Goal: Complete application form: Complete application form

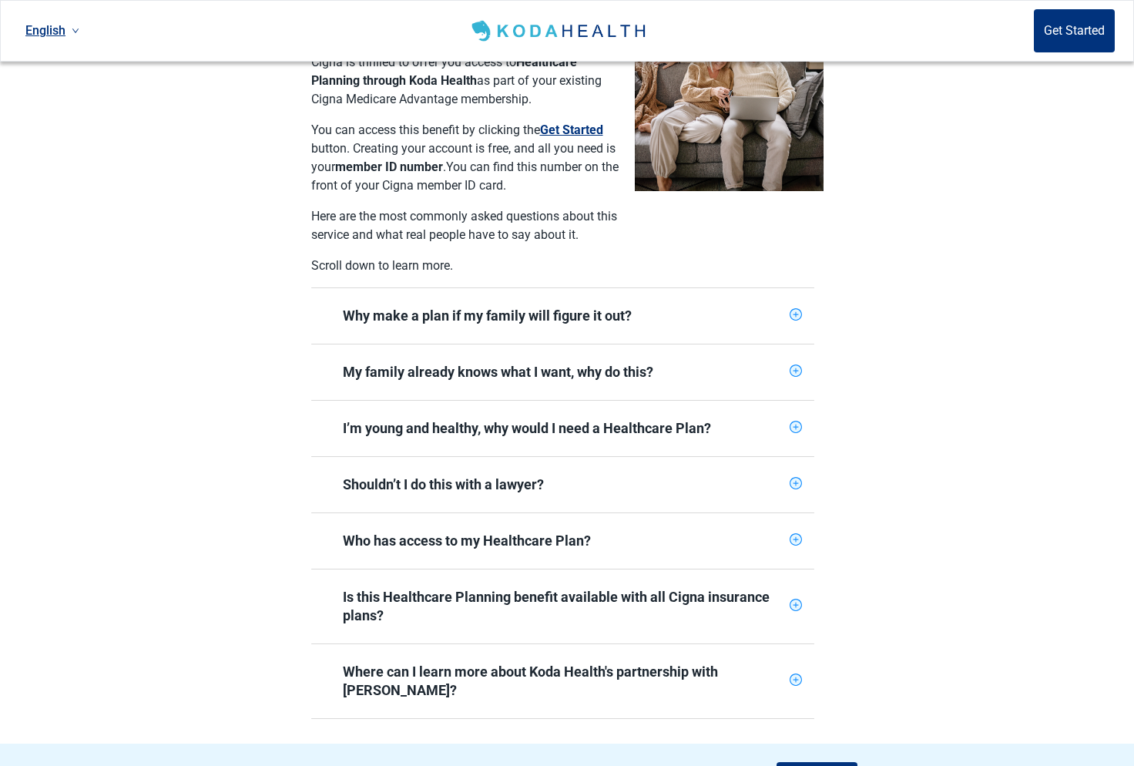
scroll to position [419, 0]
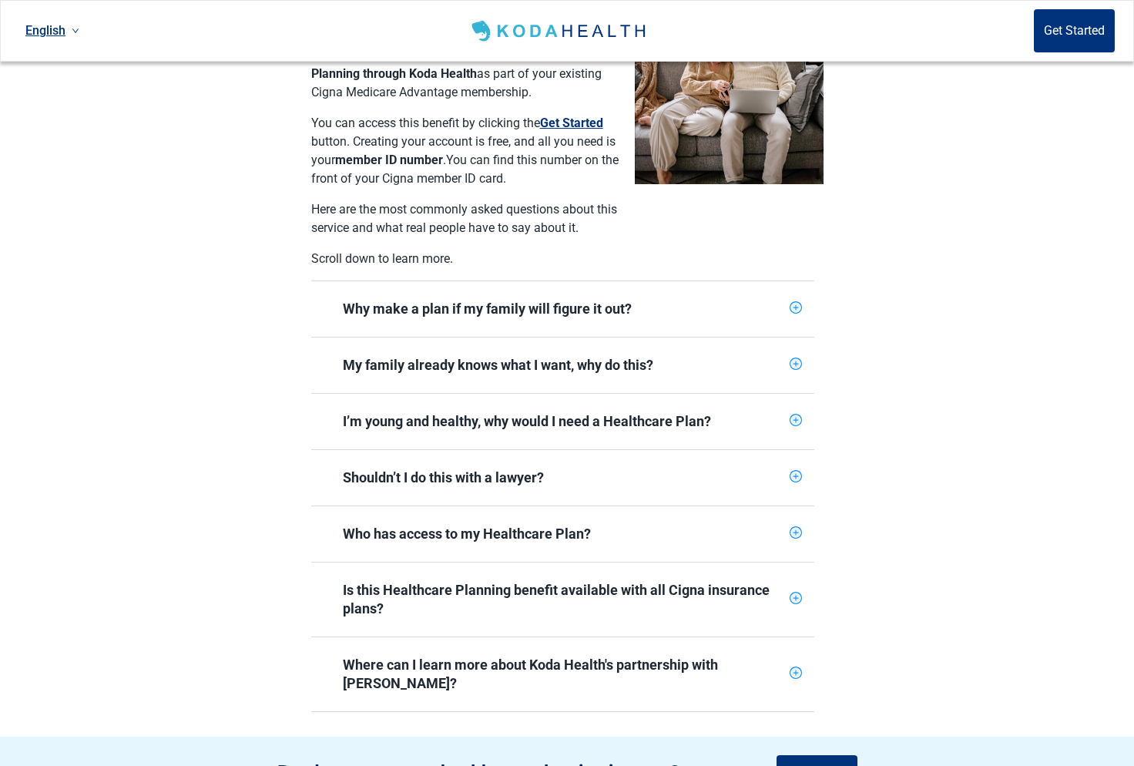
click at [794, 305] on icon "plus-circle" at bounding box center [795, 307] width 5 height 5
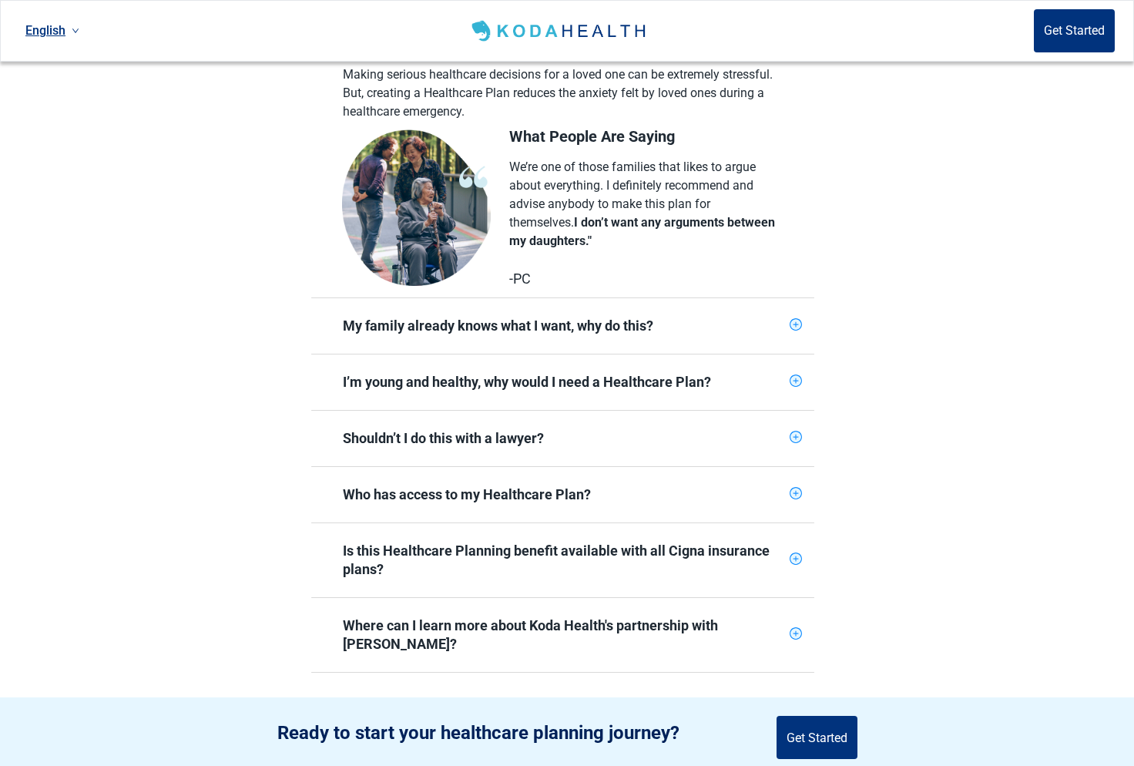
scroll to position [701, 0]
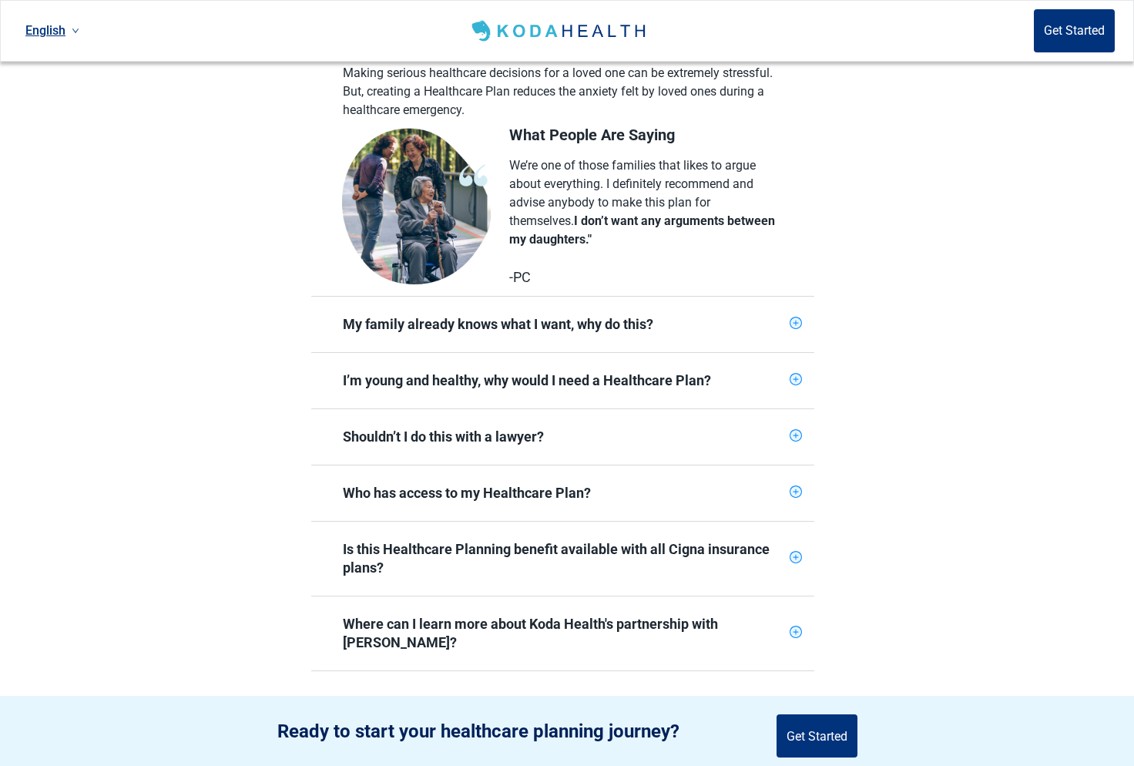
click at [794, 318] on icon "plus-circle" at bounding box center [796, 323] width 10 height 10
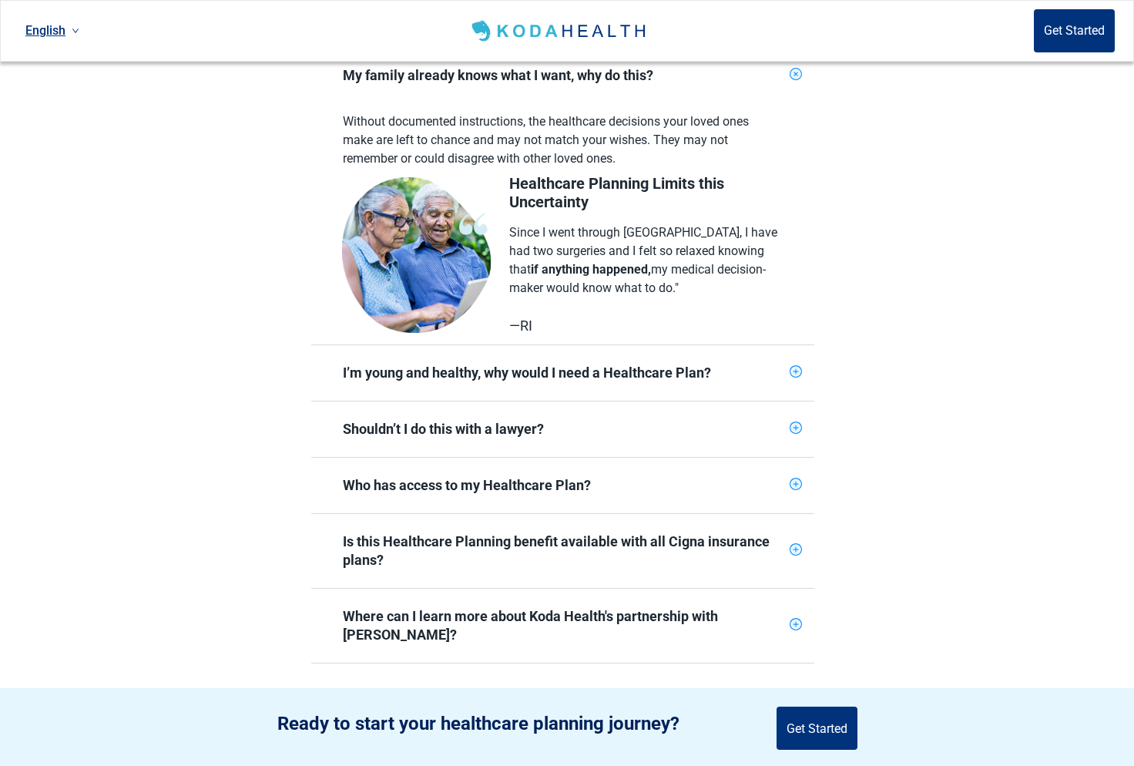
scroll to position [966, 0]
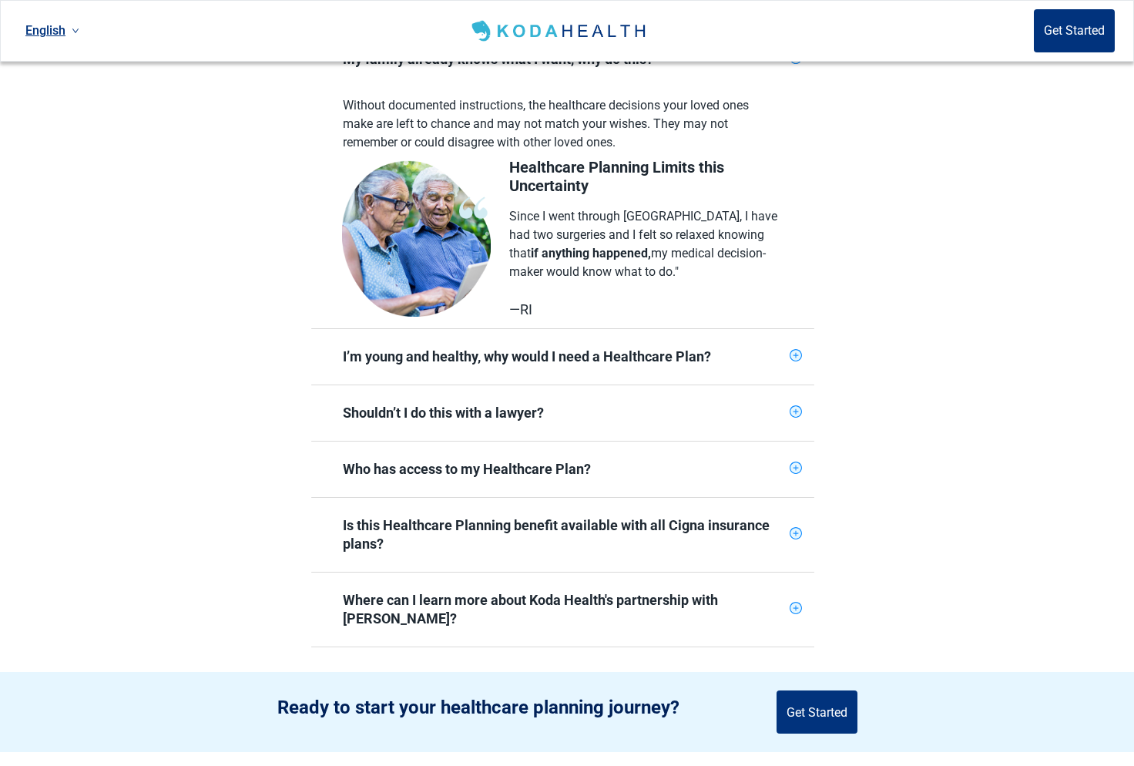
click at [796, 353] on icon "plus-circle" at bounding box center [795, 355] width 5 height 5
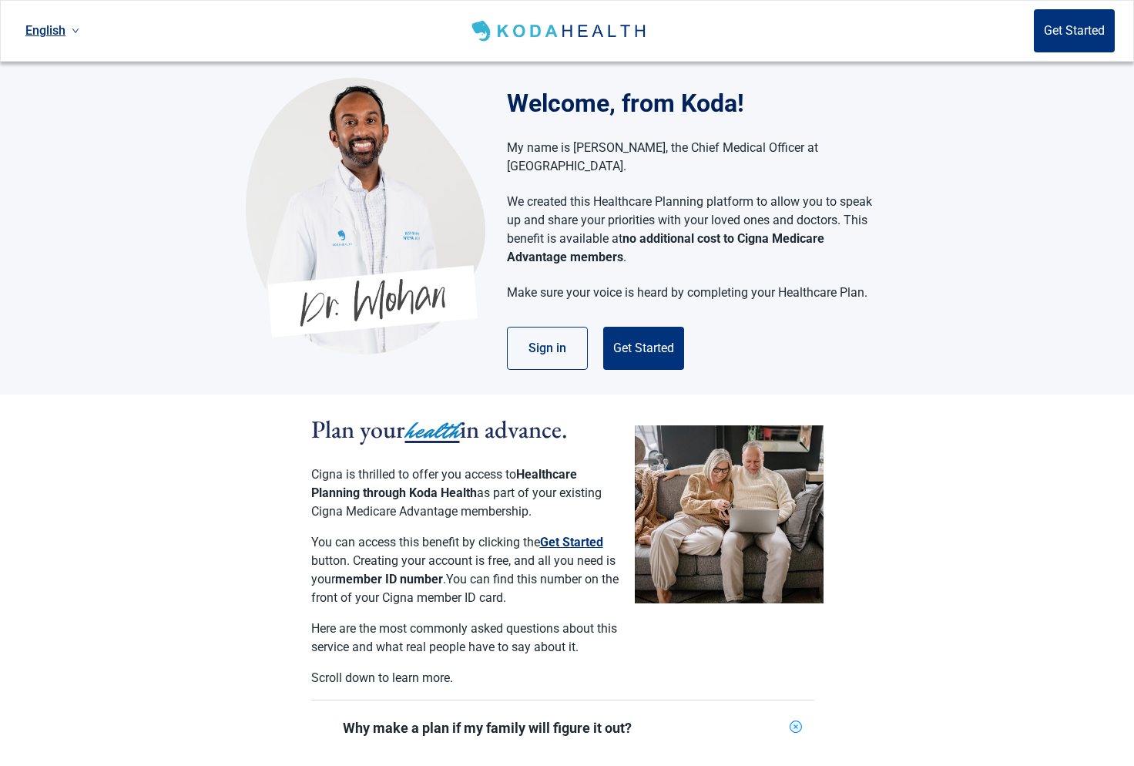
scroll to position [0, 0]
click at [649, 330] on button "Get Started" at bounding box center [643, 348] width 81 height 43
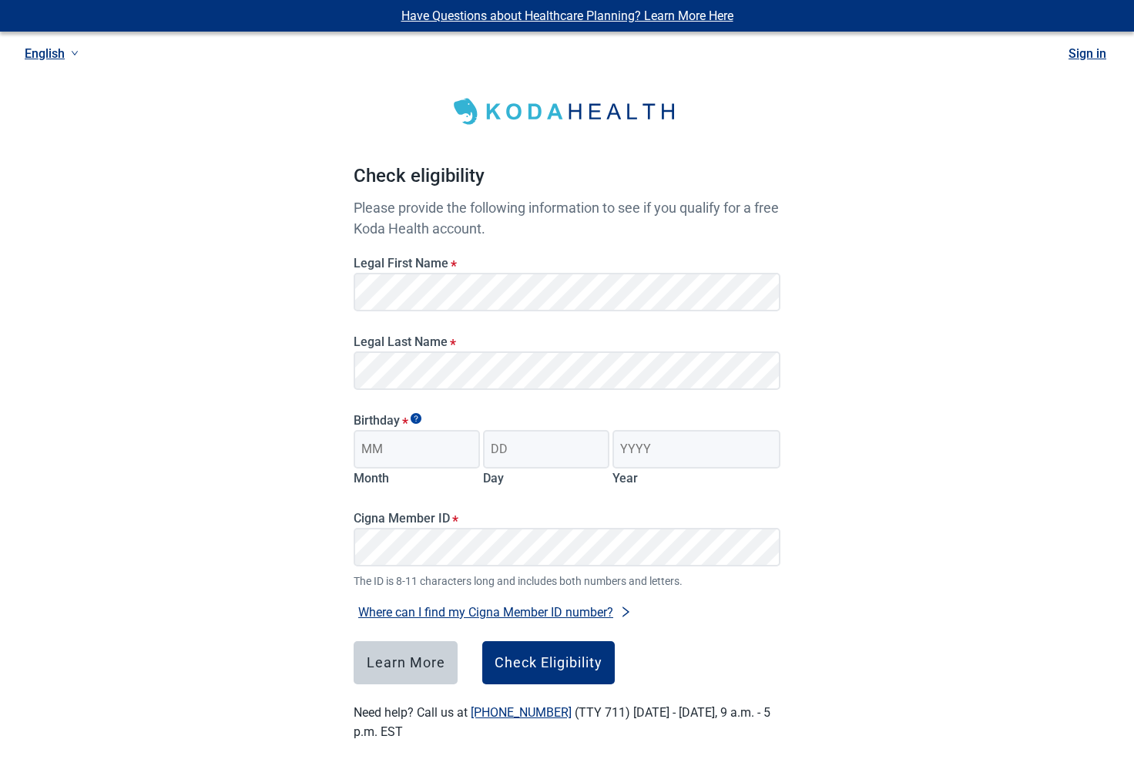
click at [523, 336] on label "Legal Last Name *" at bounding box center [567, 341] width 427 height 15
type input "01"
type input "10"
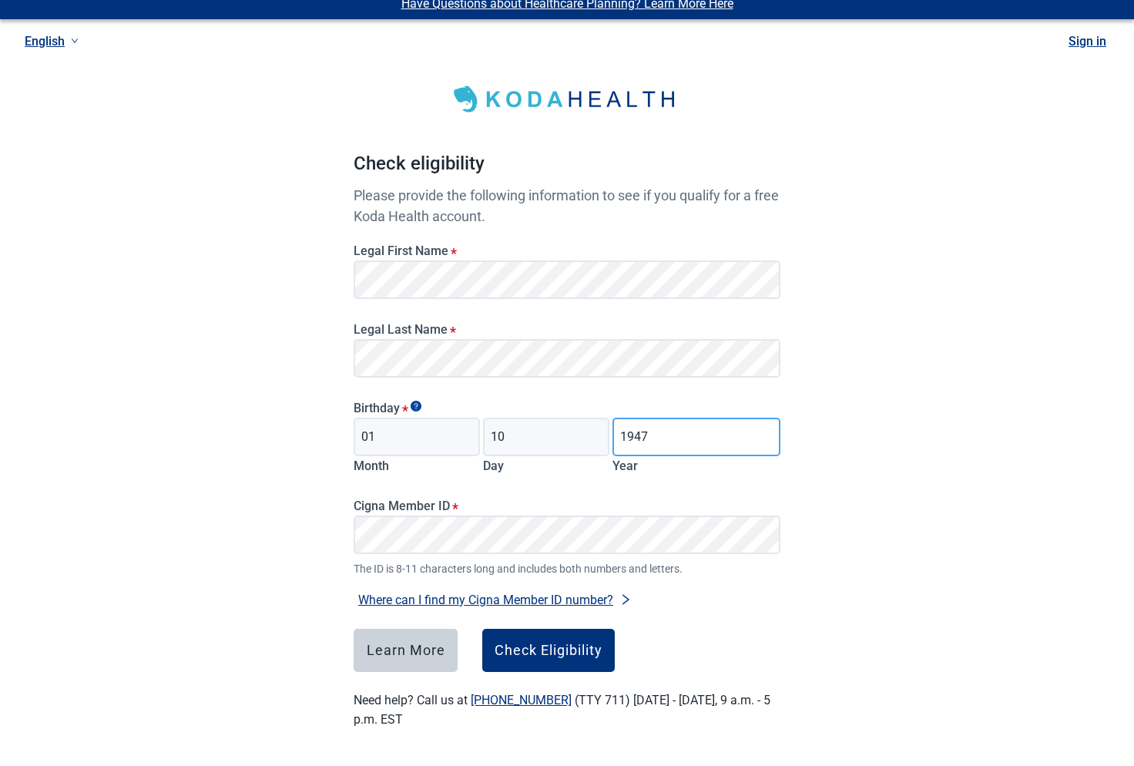
scroll to position [14, 0]
type input "1947"
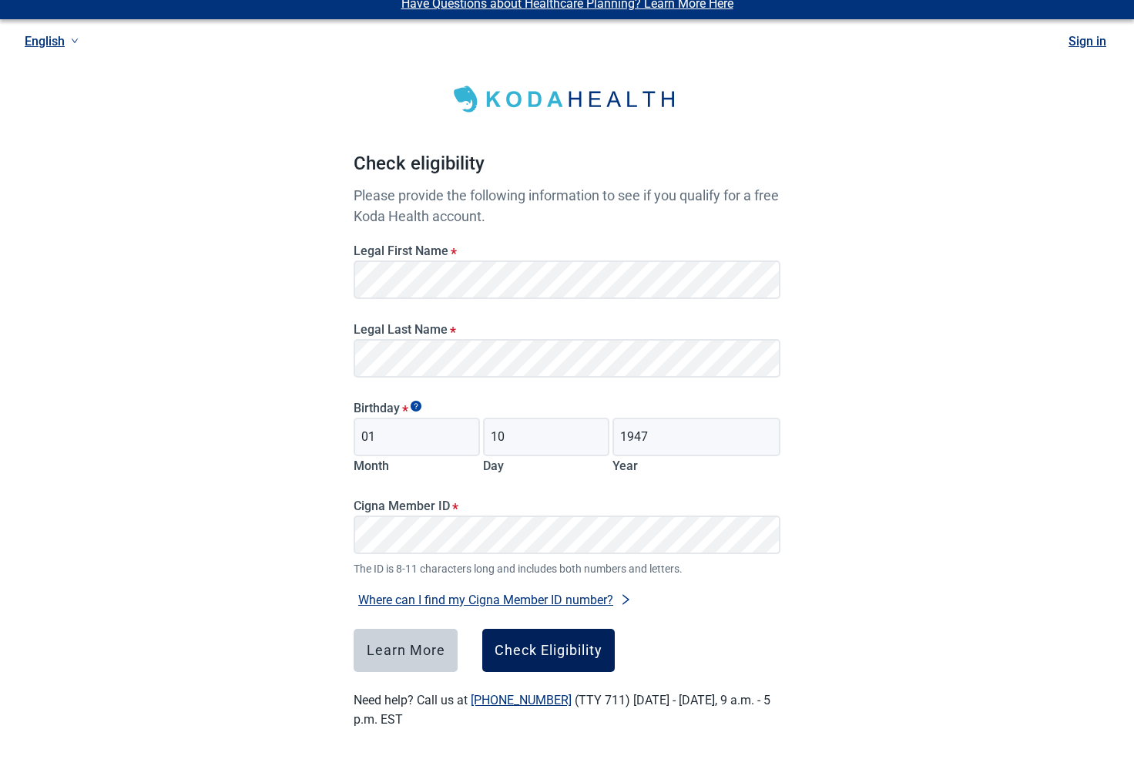
click at [563, 654] on div "Check Eligibility" at bounding box center [549, 650] width 108 height 15
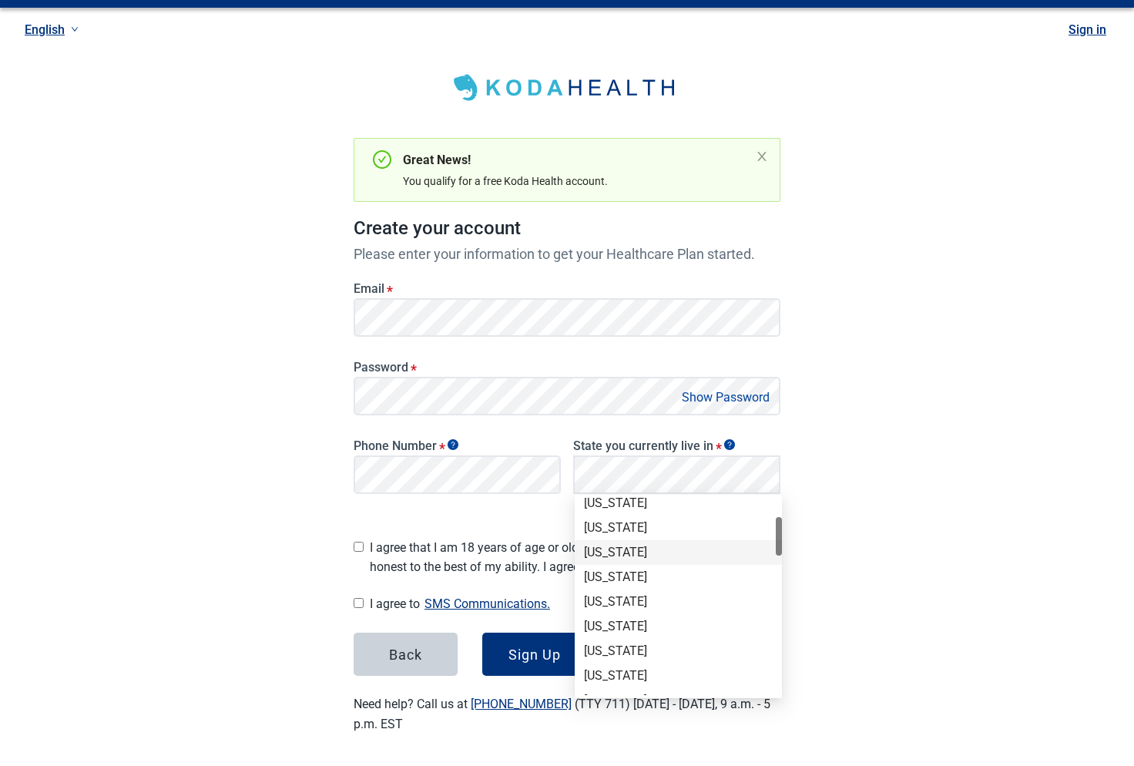
scroll to position [126, 0]
click at [608, 606] on div "[US_STATE]" at bounding box center [678, 606] width 189 height 17
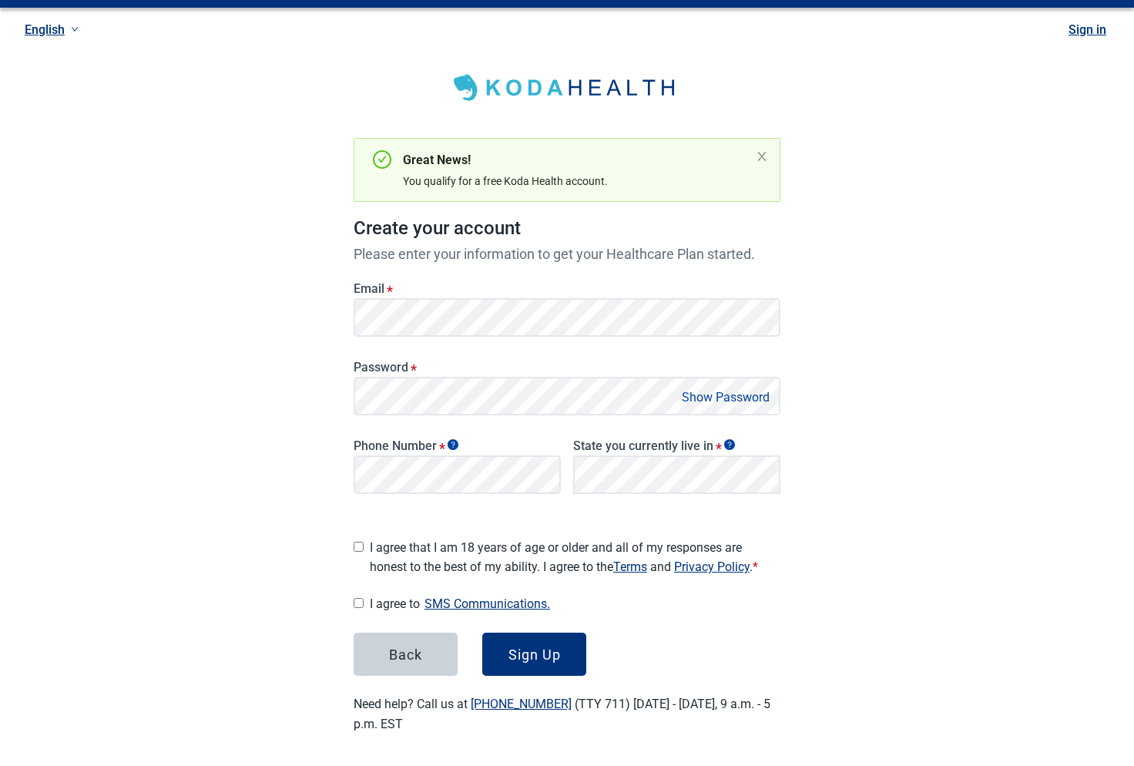
click at [358, 543] on input "I agree that I am 18 years of age or older and all of my responses are honest t…" at bounding box center [359, 547] width 10 height 10
checkbox input "true"
click at [360, 600] on input "I agree to SMS Communications." at bounding box center [359, 603] width 10 height 10
checkbox input "true"
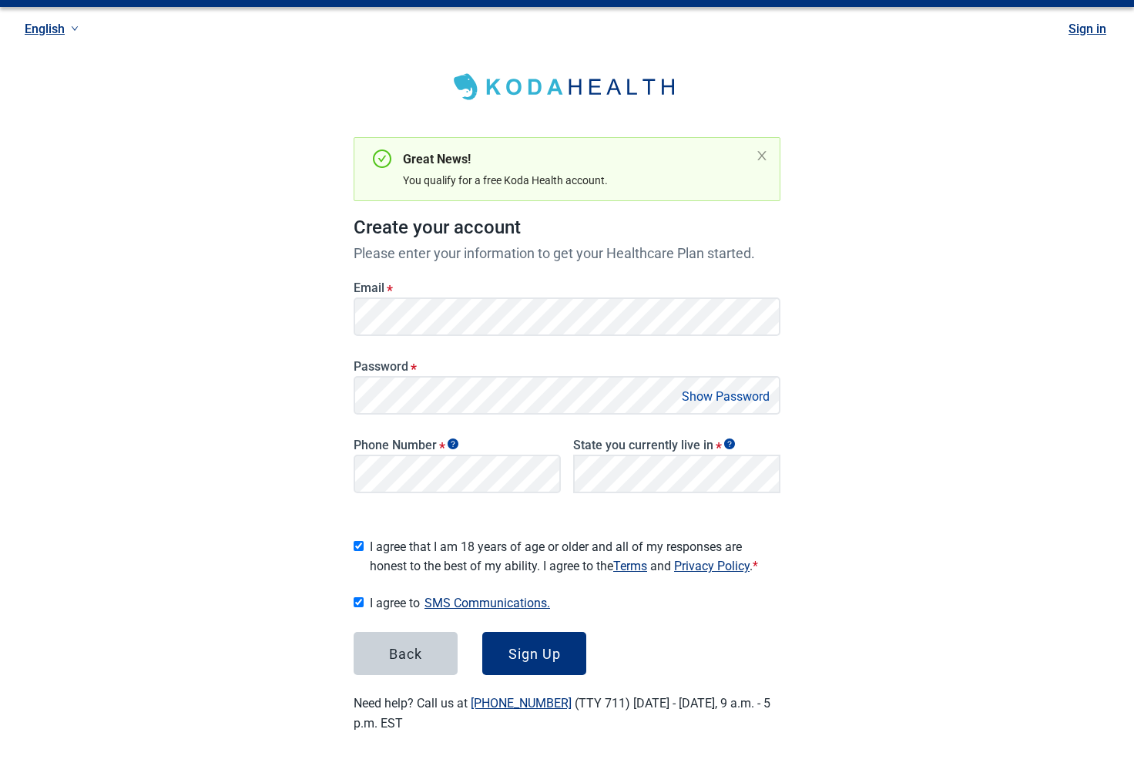
scroll to position [24, 0]
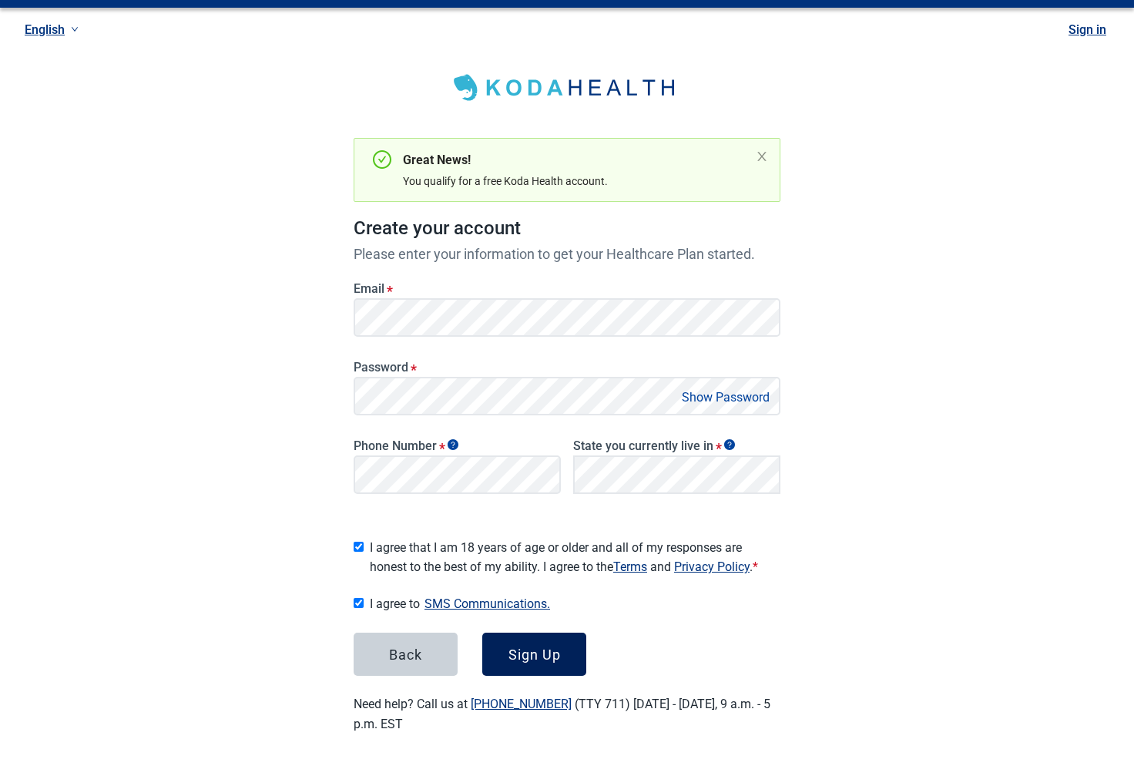
click at [536, 653] on div "Sign Up" at bounding box center [535, 654] width 52 height 15
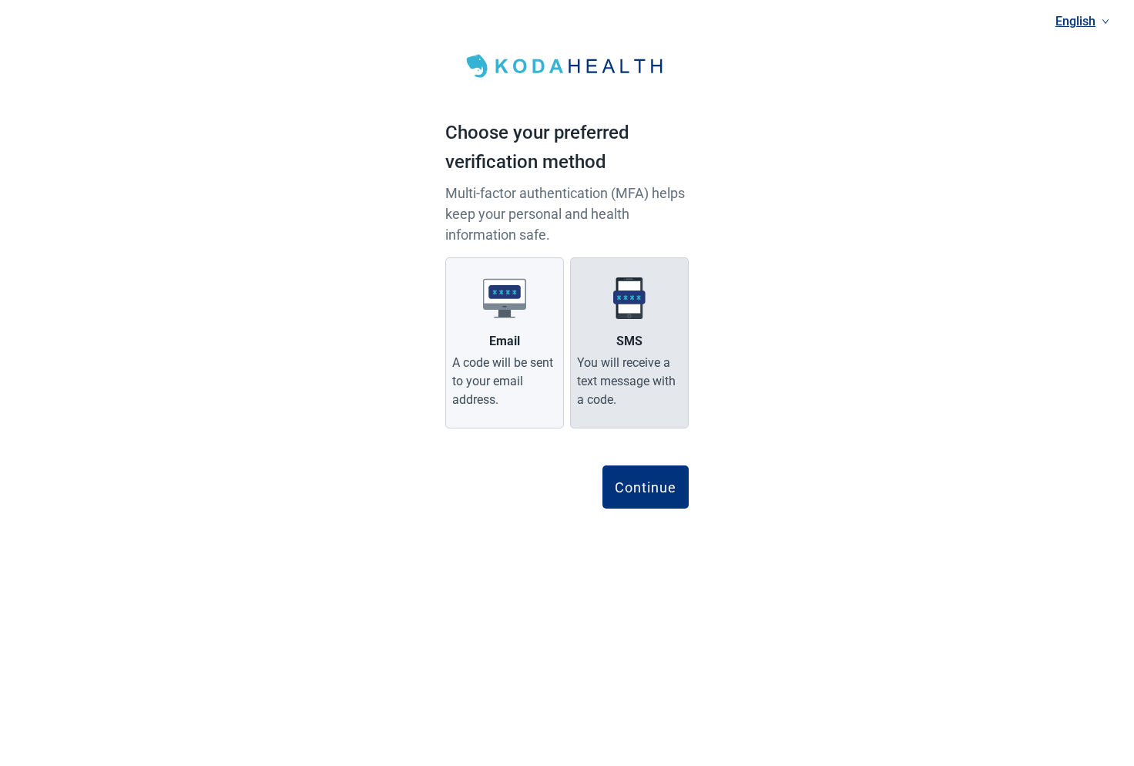
click at [632, 380] on div "You will receive a text message with a code." at bounding box center [629, 381] width 105 height 55
click at [0, 0] on input "SMS You will receive a text message with a code." at bounding box center [0, 0] width 0 height 0
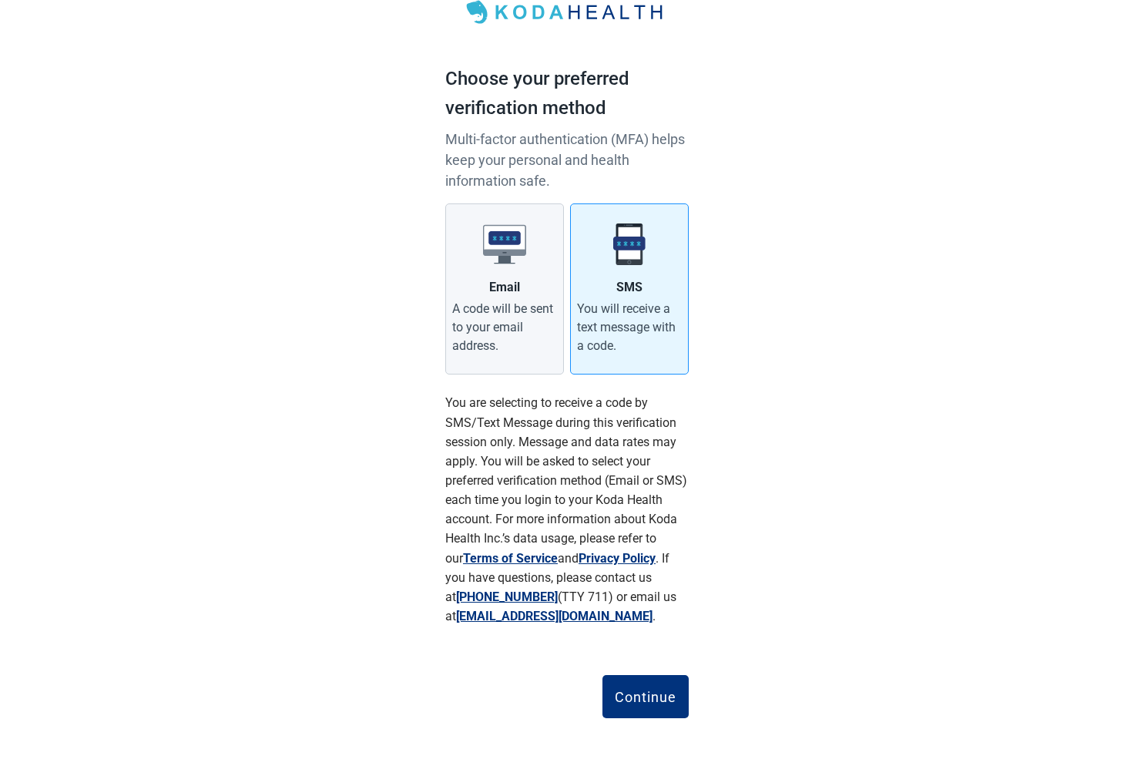
scroll to position [53, 0]
click at [656, 700] on div "Continue" at bounding box center [646, 697] width 62 height 15
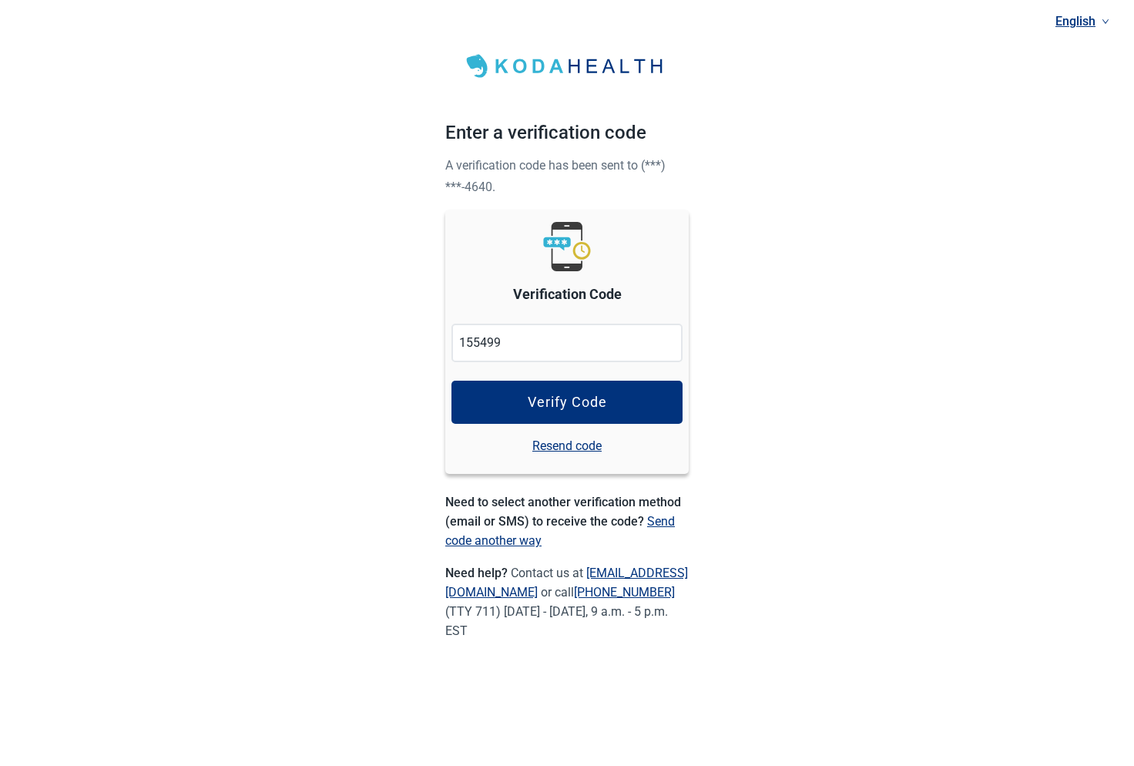
type input "155499"
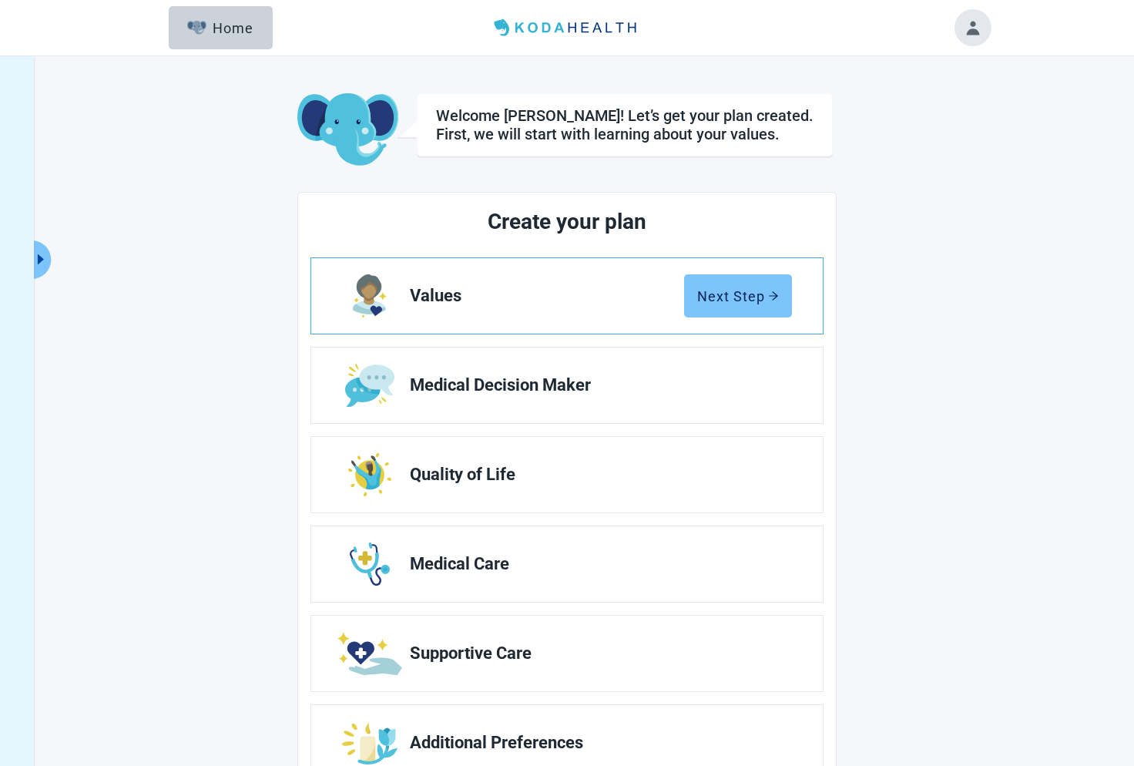
click at [758, 297] on div "Next Step" at bounding box center [738, 295] width 82 height 15
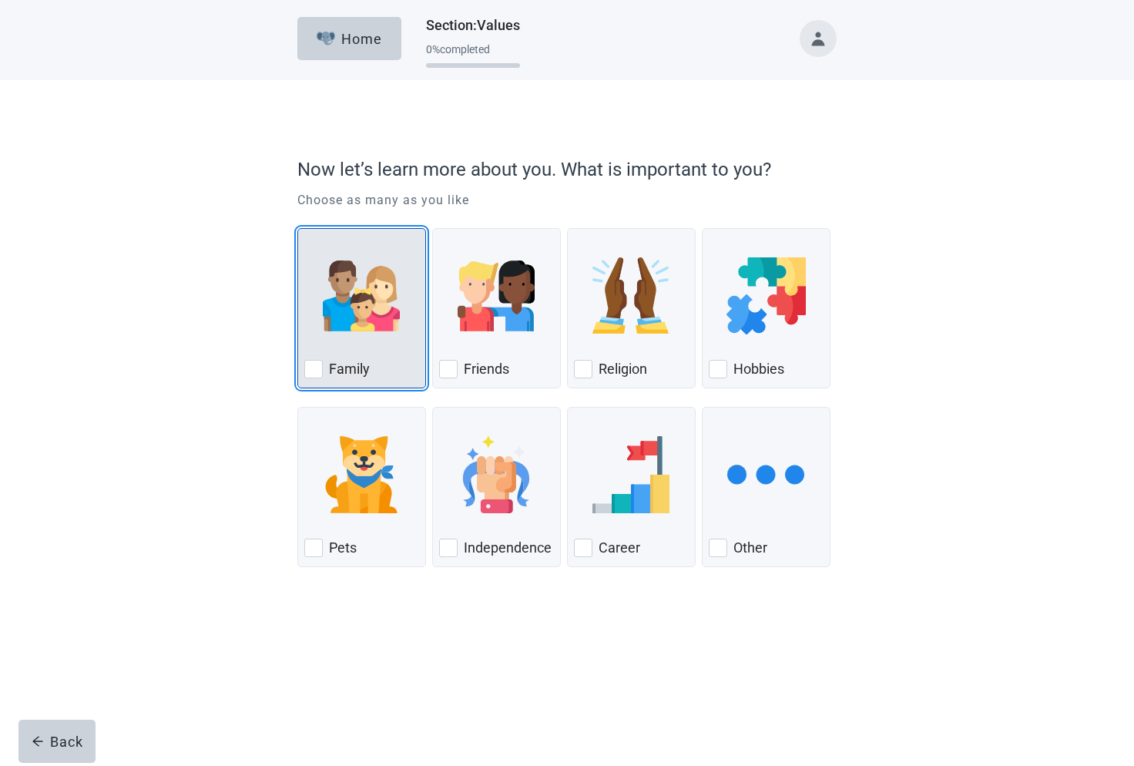
click at [314, 373] on div "Family, checkbox, not checked" at bounding box center [313, 369] width 18 height 18
click at [298, 229] on input "Family" at bounding box center [297, 228] width 1 height 1
checkbox input "true"
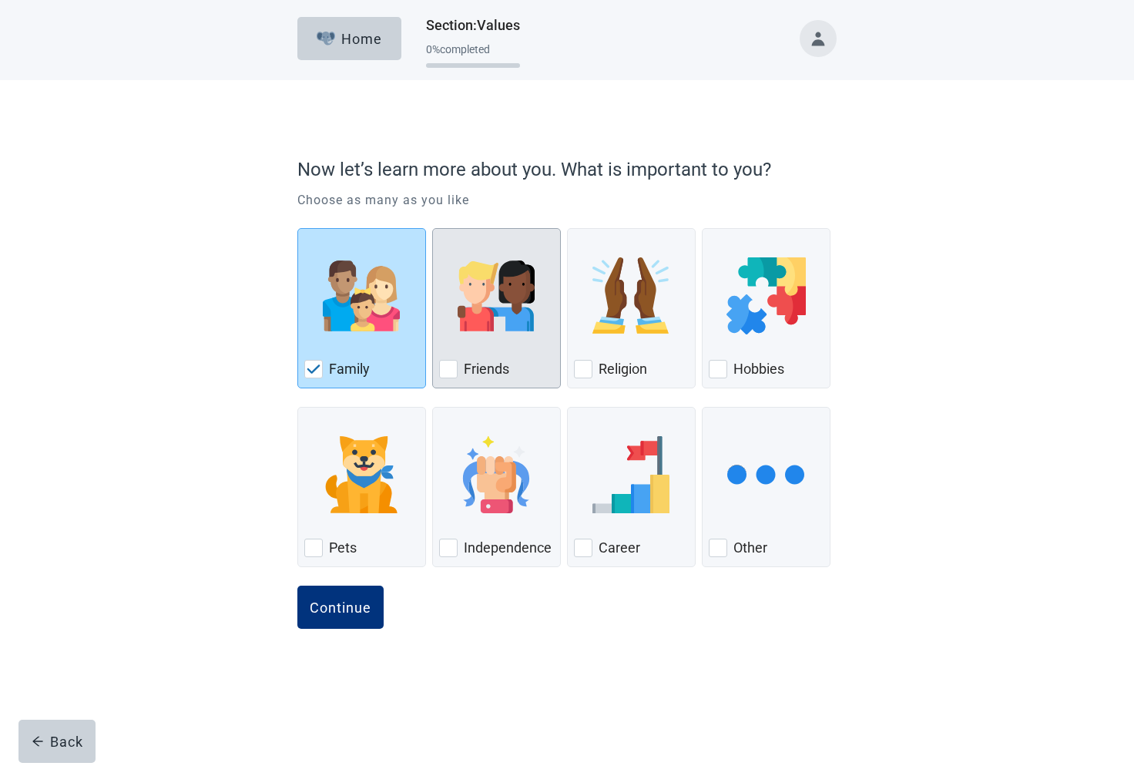
click at [456, 370] on div "Friends, checkbox, not checked" at bounding box center [448, 369] width 18 height 18
click at [433, 229] on input "Friends" at bounding box center [432, 228] width 1 height 1
checkbox input "true"
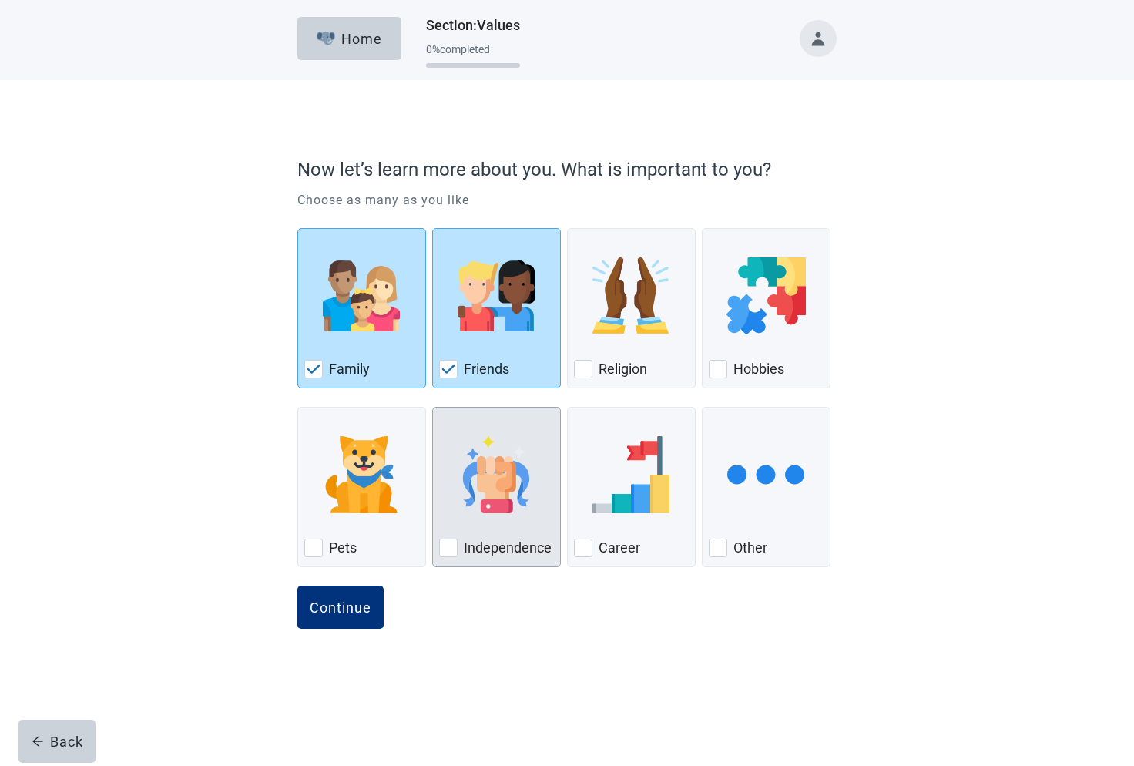
click at [452, 554] on div "Independence, checkbox, not checked" at bounding box center [448, 548] width 18 height 18
click at [433, 408] on input "Independence" at bounding box center [432, 407] width 1 height 1
checkbox input "true"
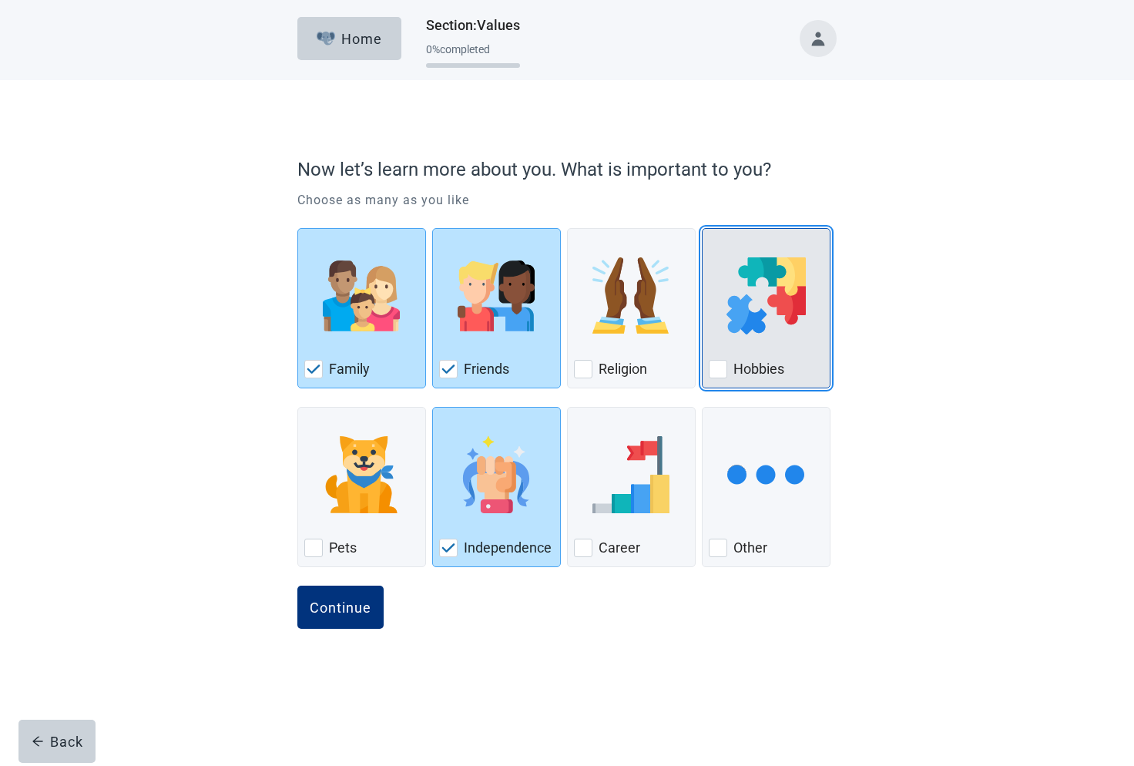
click at [722, 370] on div "Hobbies, checkbox, not checked" at bounding box center [718, 369] width 18 height 18
click at [703, 229] on input "Hobbies" at bounding box center [702, 228] width 1 height 1
checkbox input "true"
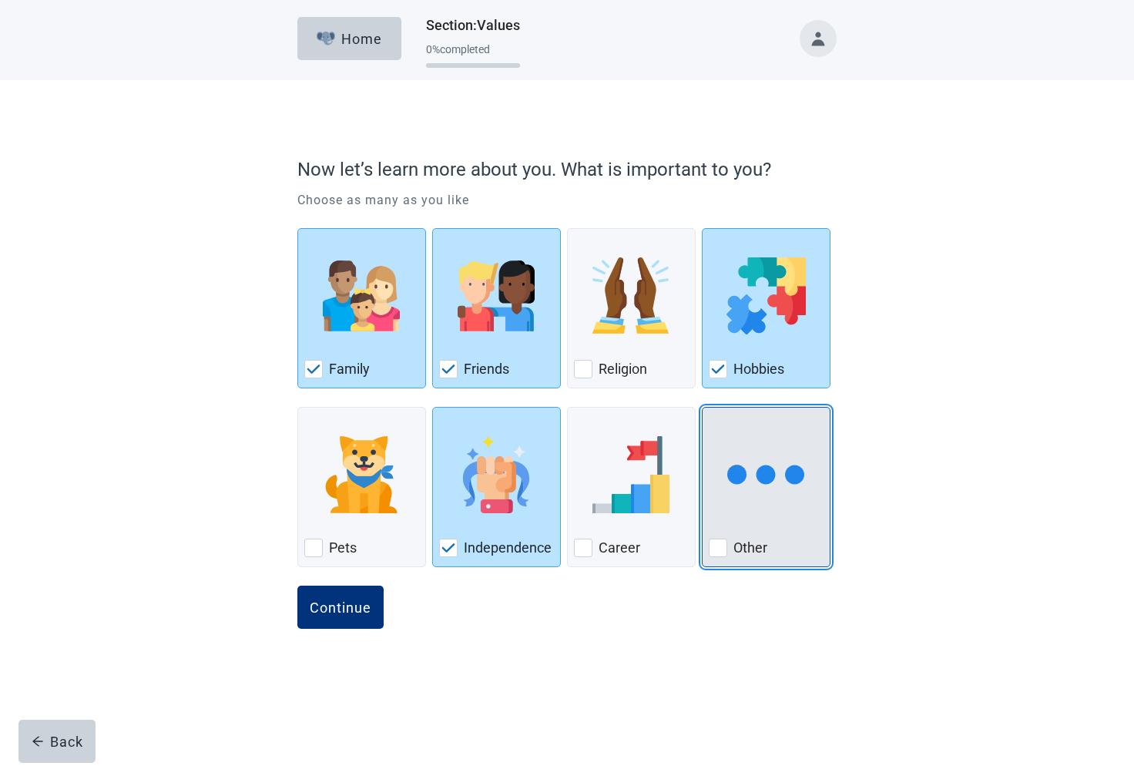
click at [721, 547] on div "Other, checkbox, not checked" at bounding box center [718, 548] width 18 height 18
click at [703, 408] on input "Other" at bounding box center [702, 407] width 1 height 1
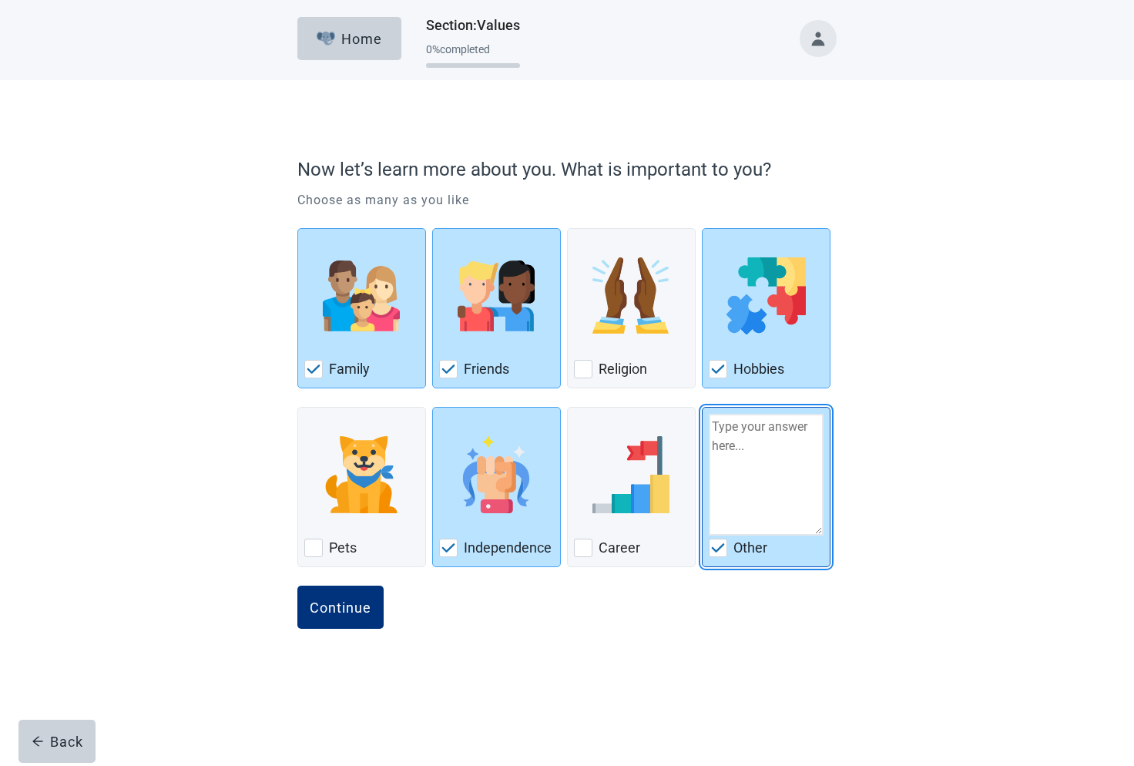
click at [721, 547] on img "Other, checkbox, checked" at bounding box center [718, 547] width 14 height 9
click at [703, 408] on input "Other" at bounding box center [702, 407] width 1 height 1
checkbox input "false"
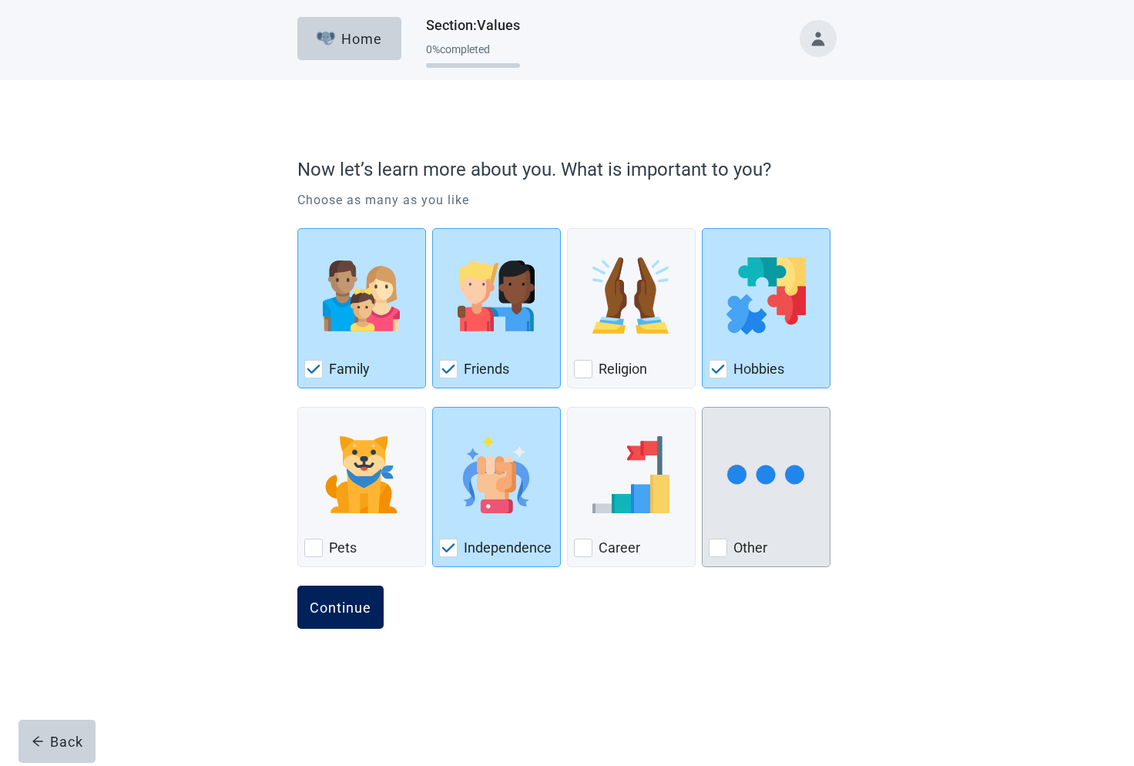
click at [344, 610] on div "Continue" at bounding box center [341, 607] width 62 height 15
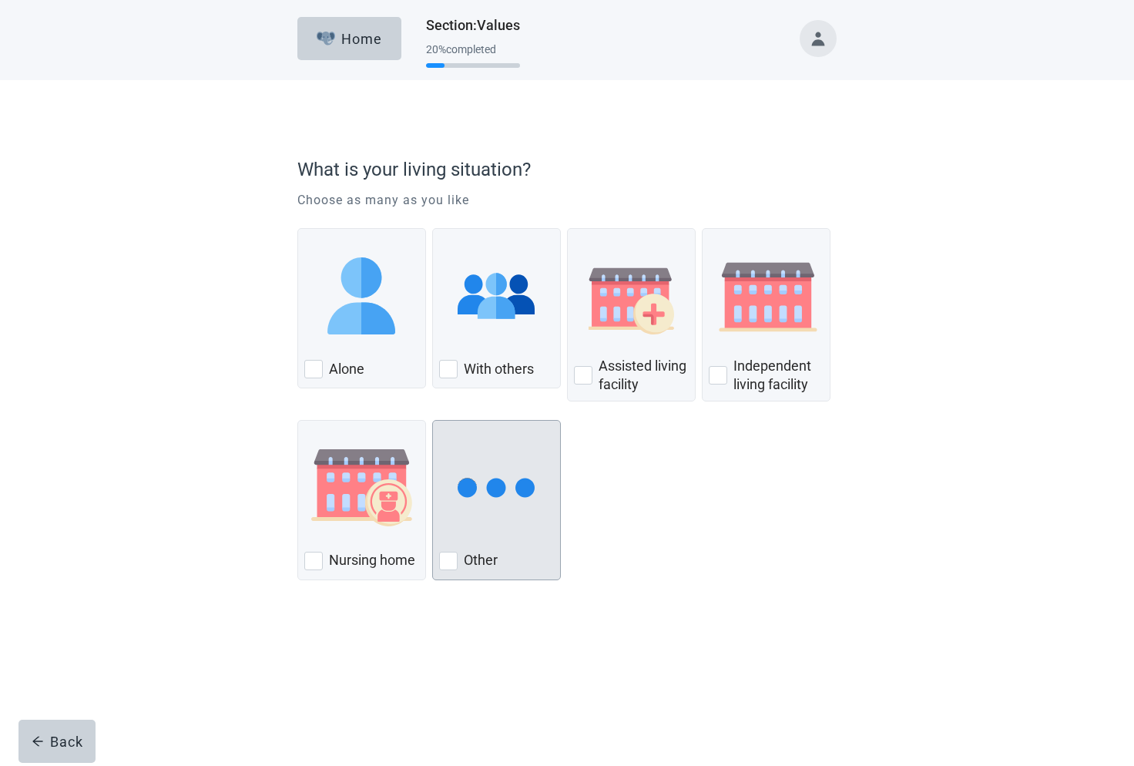
click at [446, 562] on div "Other, checkbox, not checked" at bounding box center [448, 561] width 18 height 18
click at [433, 421] on input "Other" at bounding box center [432, 420] width 1 height 1
checkbox input "true"
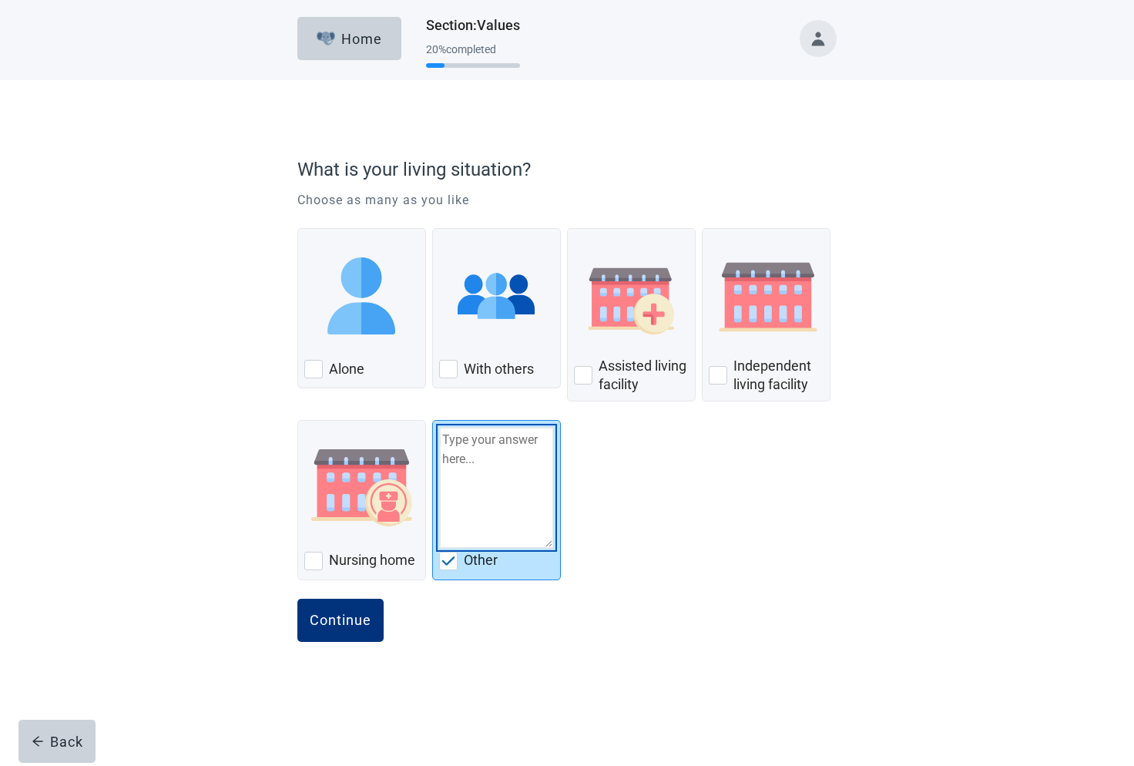
click at [459, 449] on textarea "Other" at bounding box center [496, 488] width 115 height 122
click at [472, 445] on textarea "Wife own home" at bounding box center [496, 488] width 115 height 122
type textarea "Wife in our own home"
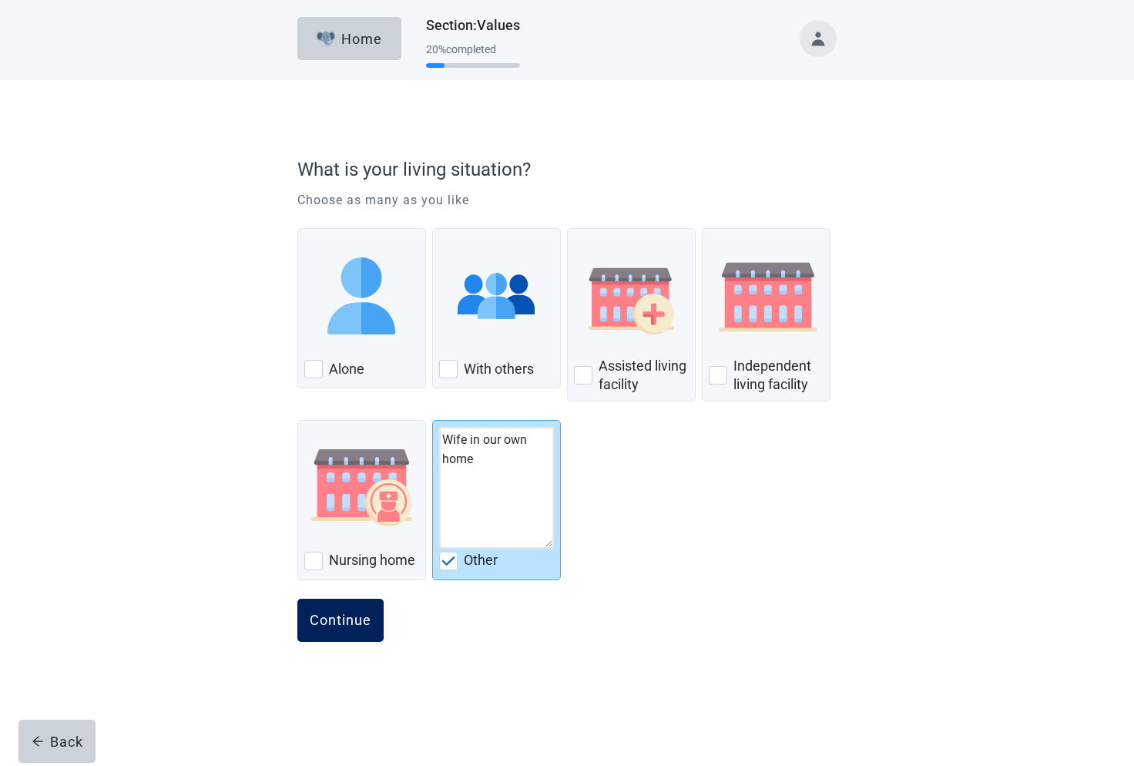
click at [345, 626] on div "Continue" at bounding box center [341, 620] width 62 height 15
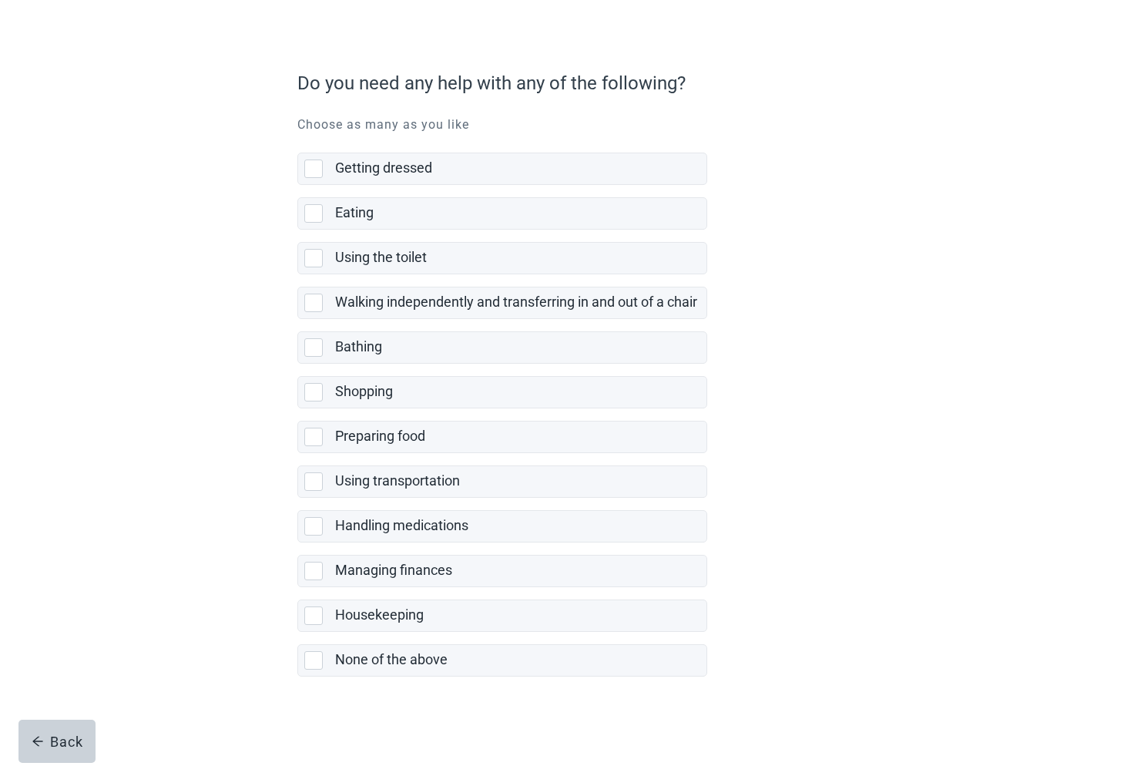
scroll to position [86, 0]
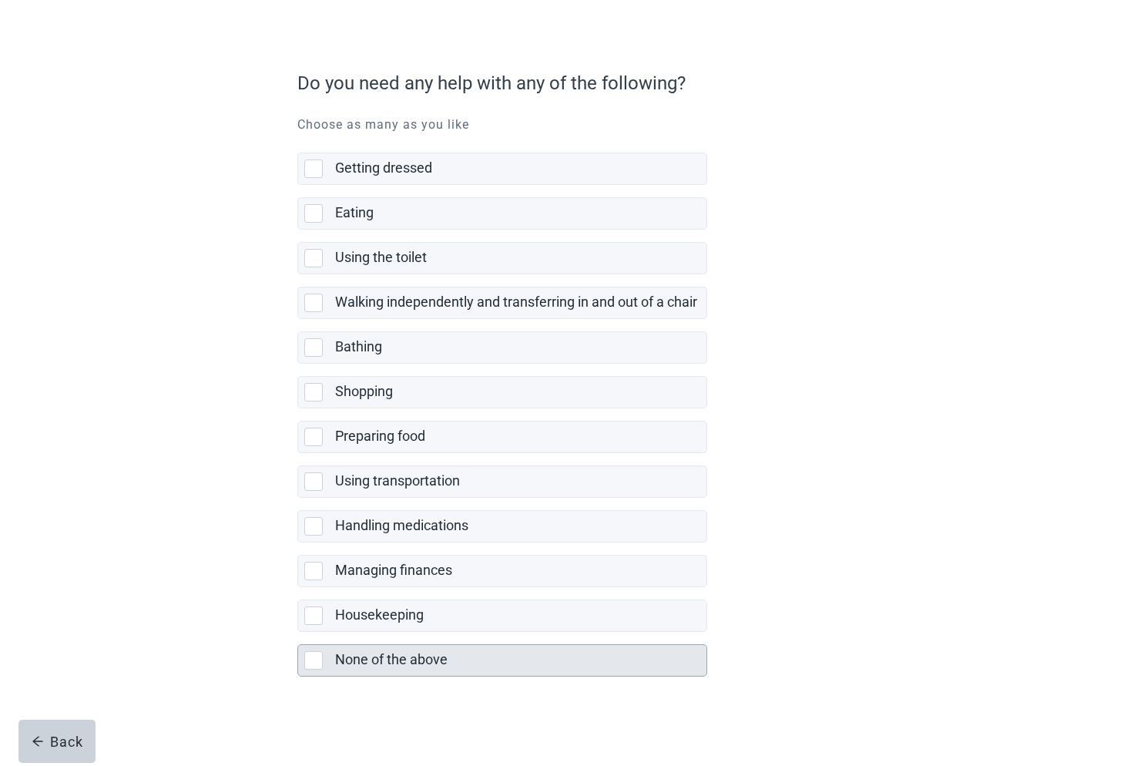
click at [310, 664] on div "None of the above, checkbox, not selected" at bounding box center [313, 660] width 18 height 18
click at [298, 633] on input "None of the above" at bounding box center [297, 632] width 1 height 1
checkbox input "true"
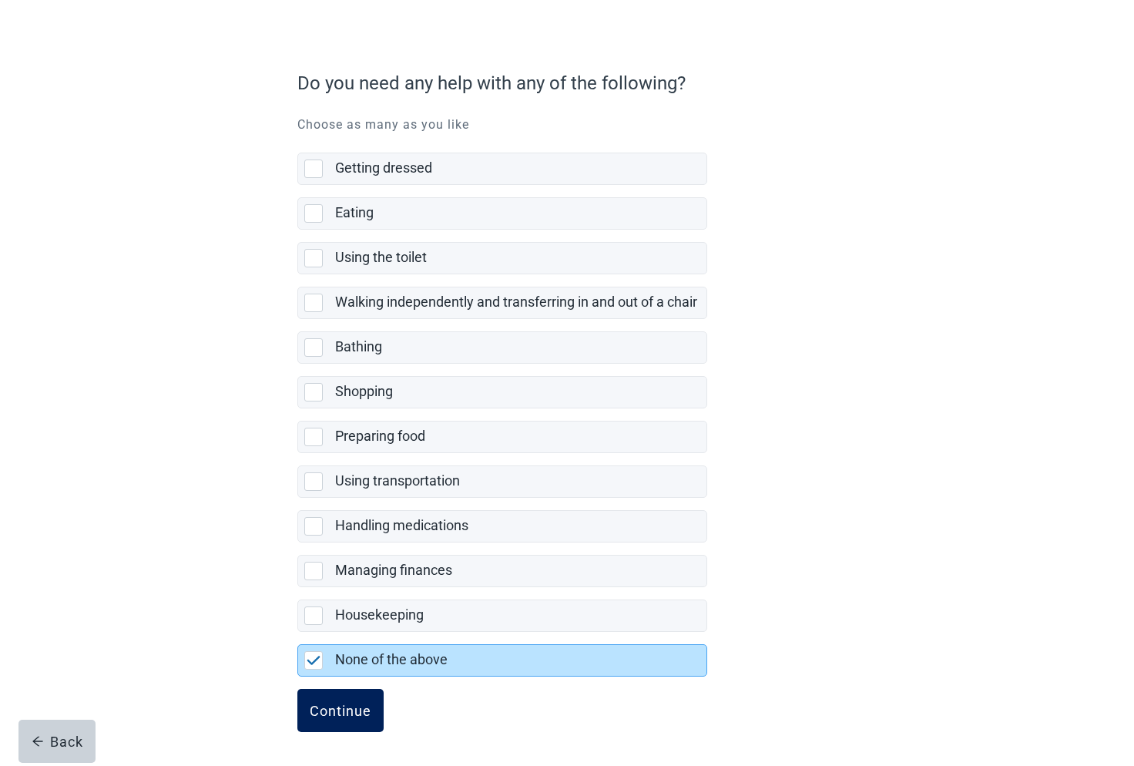
click at [350, 717] on div "Continue" at bounding box center [341, 710] width 62 height 15
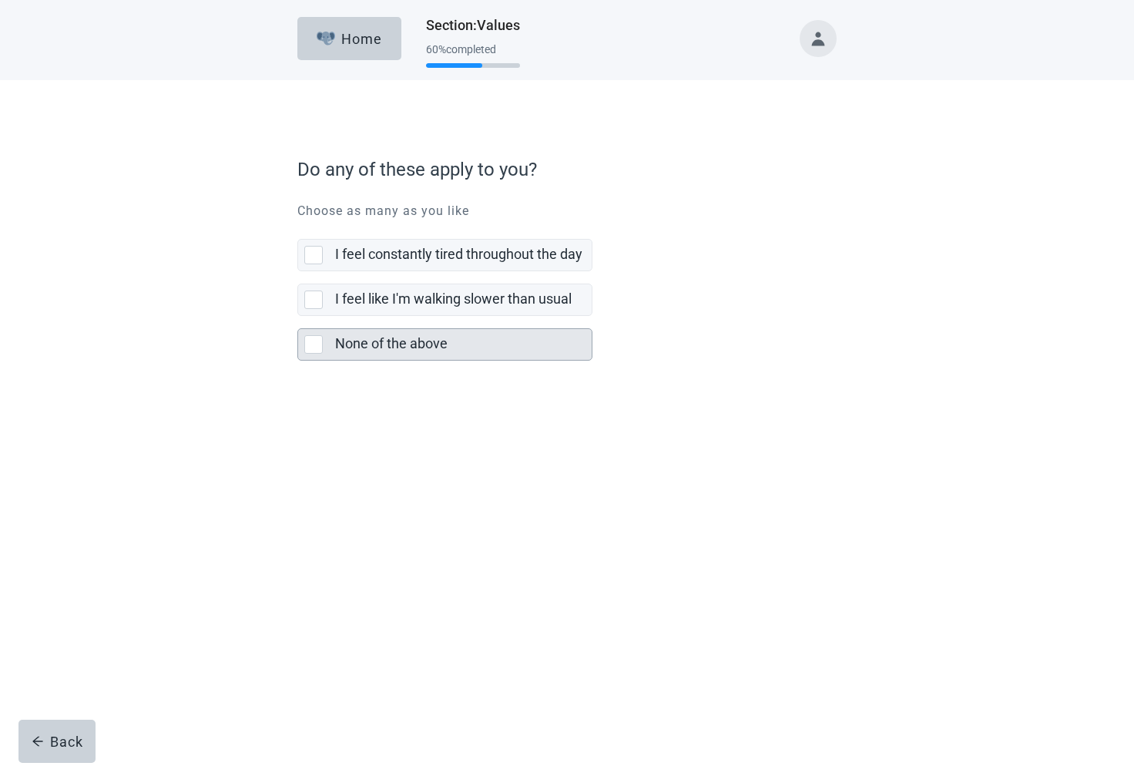
click at [317, 348] on div "None of the above, checkbox, not selected" at bounding box center [313, 344] width 18 height 18
click at [298, 317] on input "None of the above" at bounding box center [297, 316] width 1 height 1
checkbox input "true"
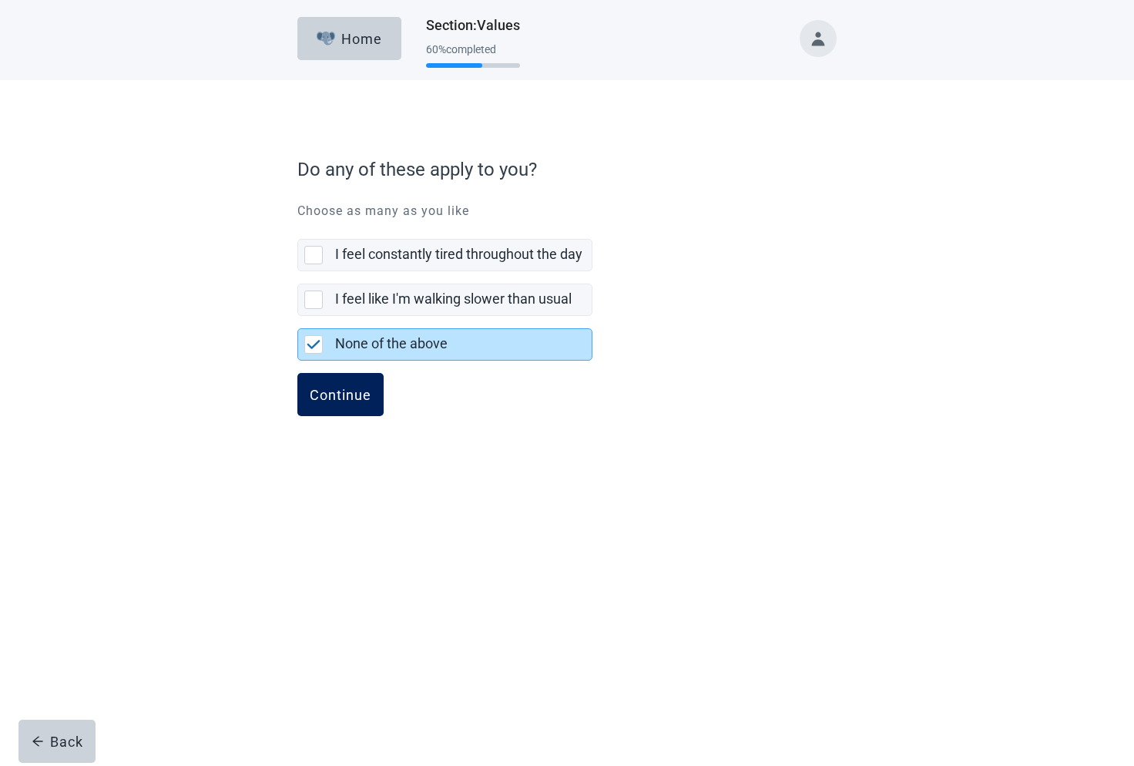
click at [352, 395] on div "Continue" at bounding box center [341, 394] width 62 height 15
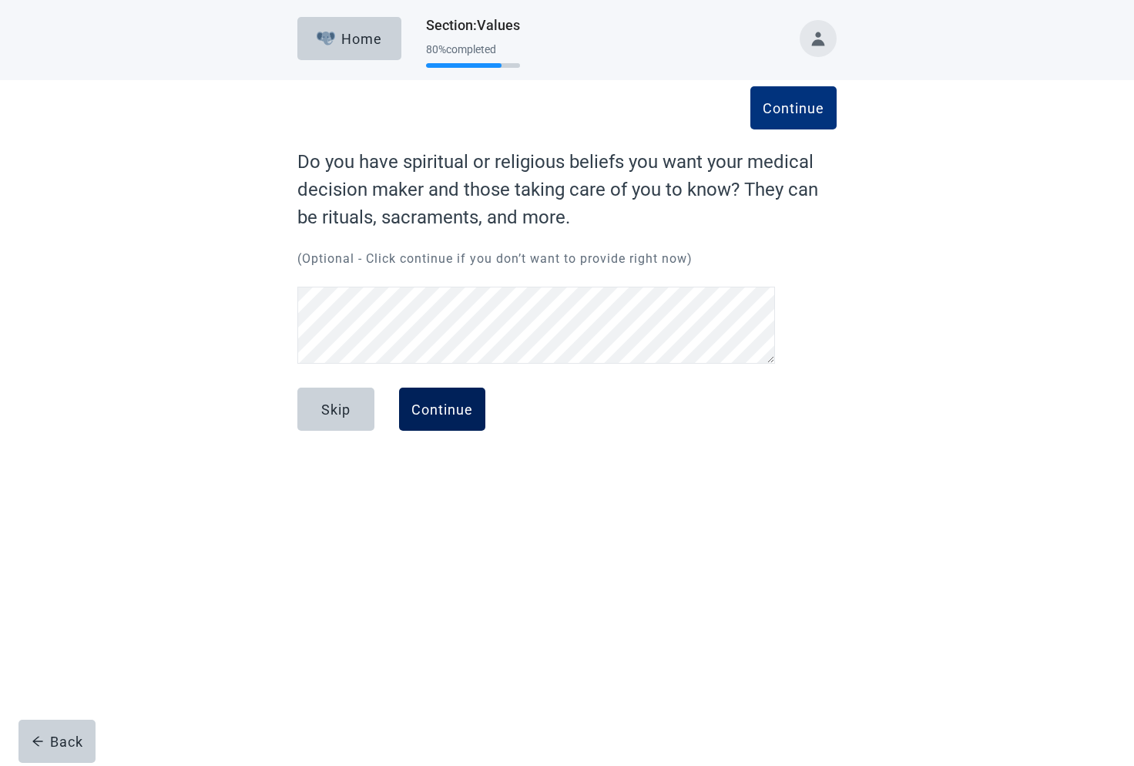
click at [446, 412] on div "Continue" at bounding box center [443, 409] width 62 height 15
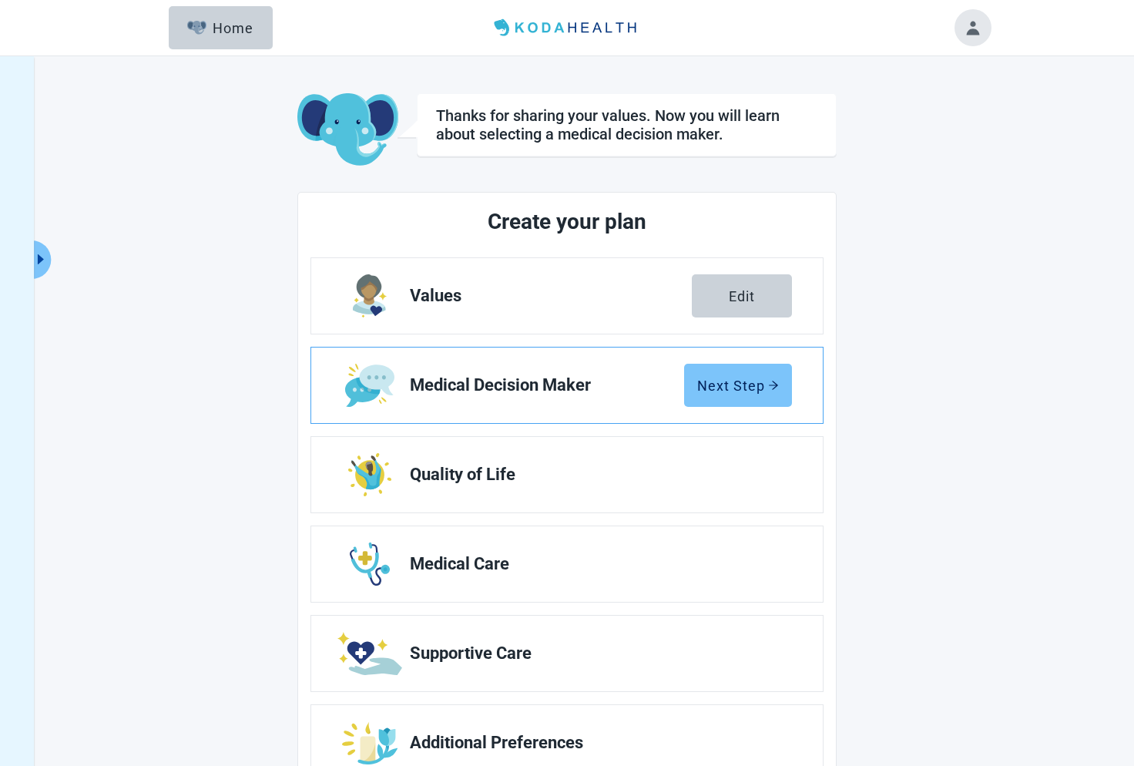
click at [750, 384] on div "Next Step" at bounding box center [738, 385] width 82 height 15
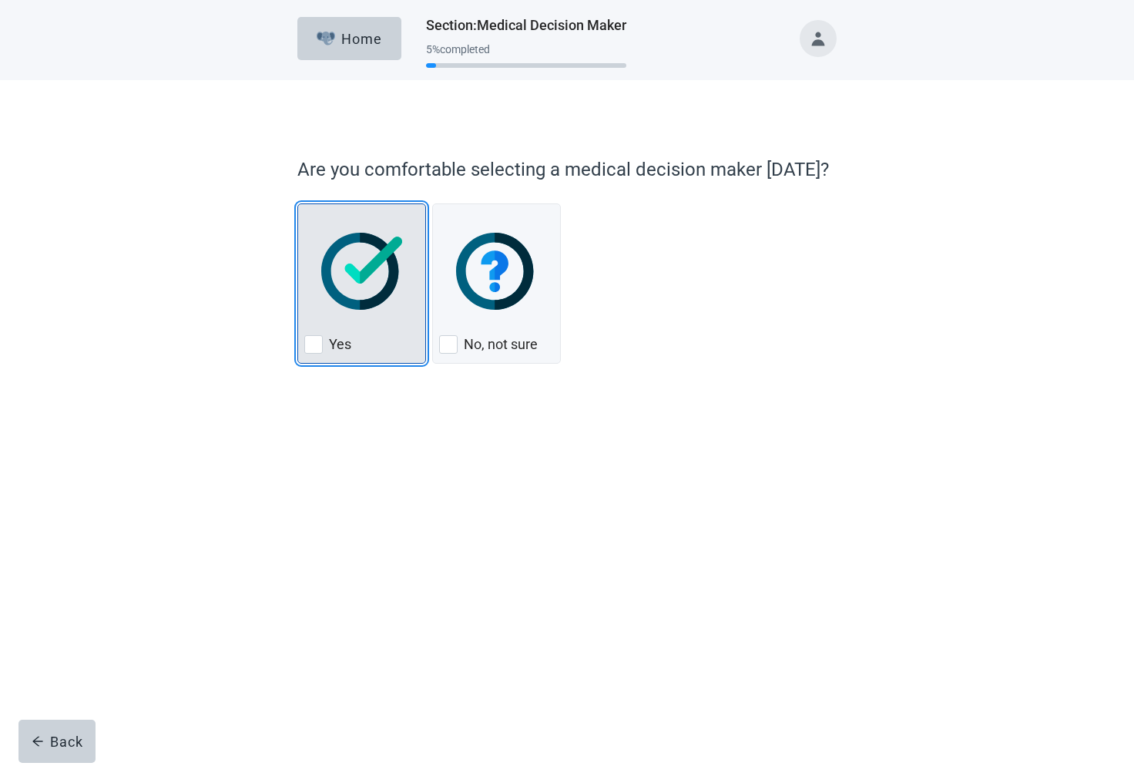
click at [316, 348] on div "Yes, checkbox, not checked" at bounding box center [313, 344] width 18 height 18
click at [298, 204] on input "Yes" at bounding box center [297, 203] width 1 height 1
checkbox input "true"
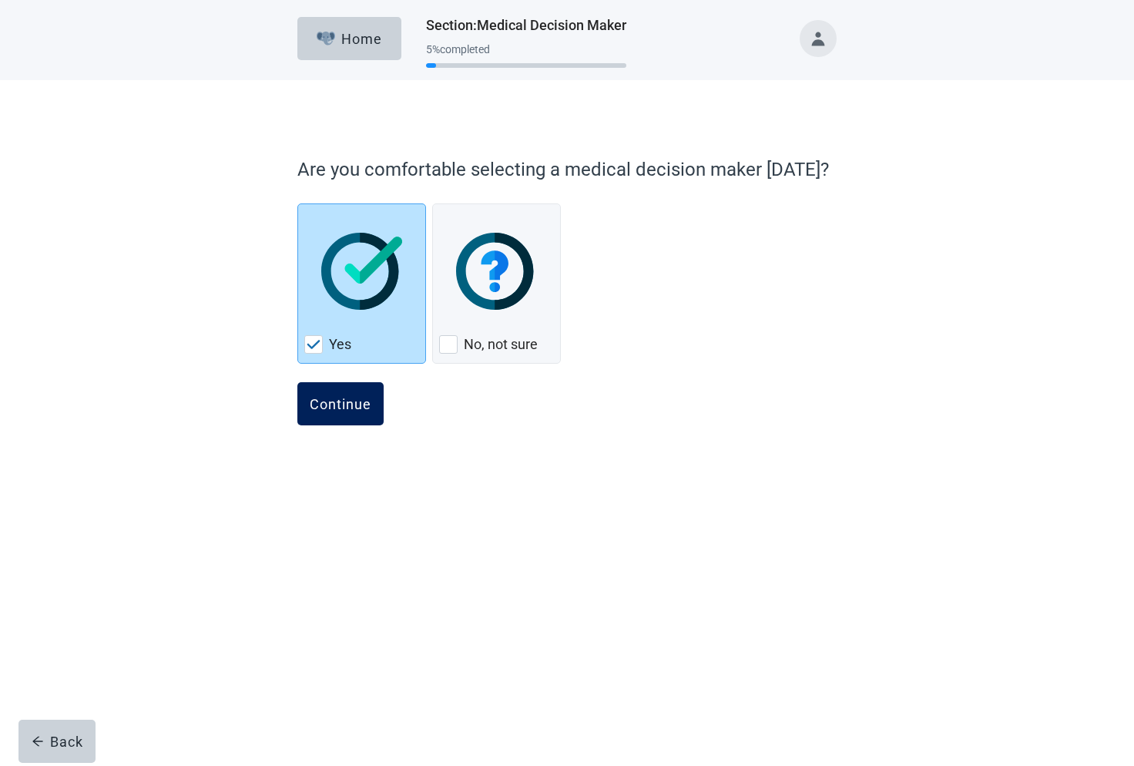
click at [340, 405] on div "Continue" at bounding box center [341, 403] width 62 height 15
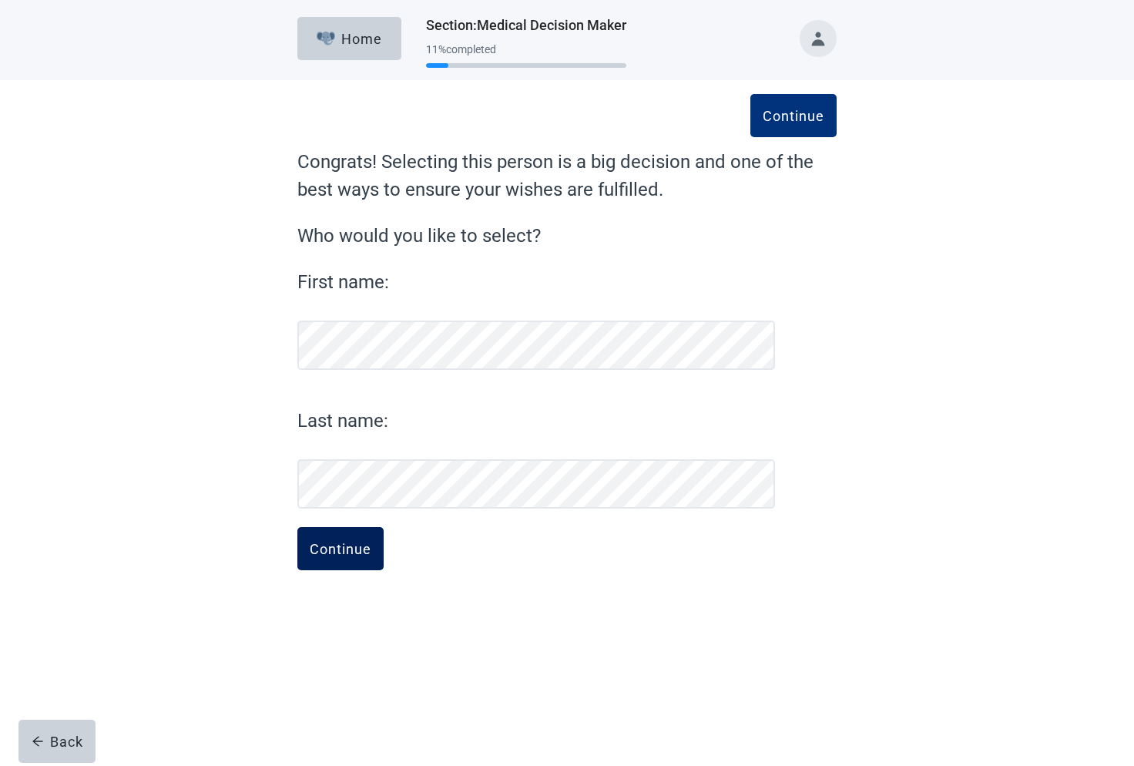
click at [345, 556] on button "Continue" at bounding box center [340, 548] width 86 height 43
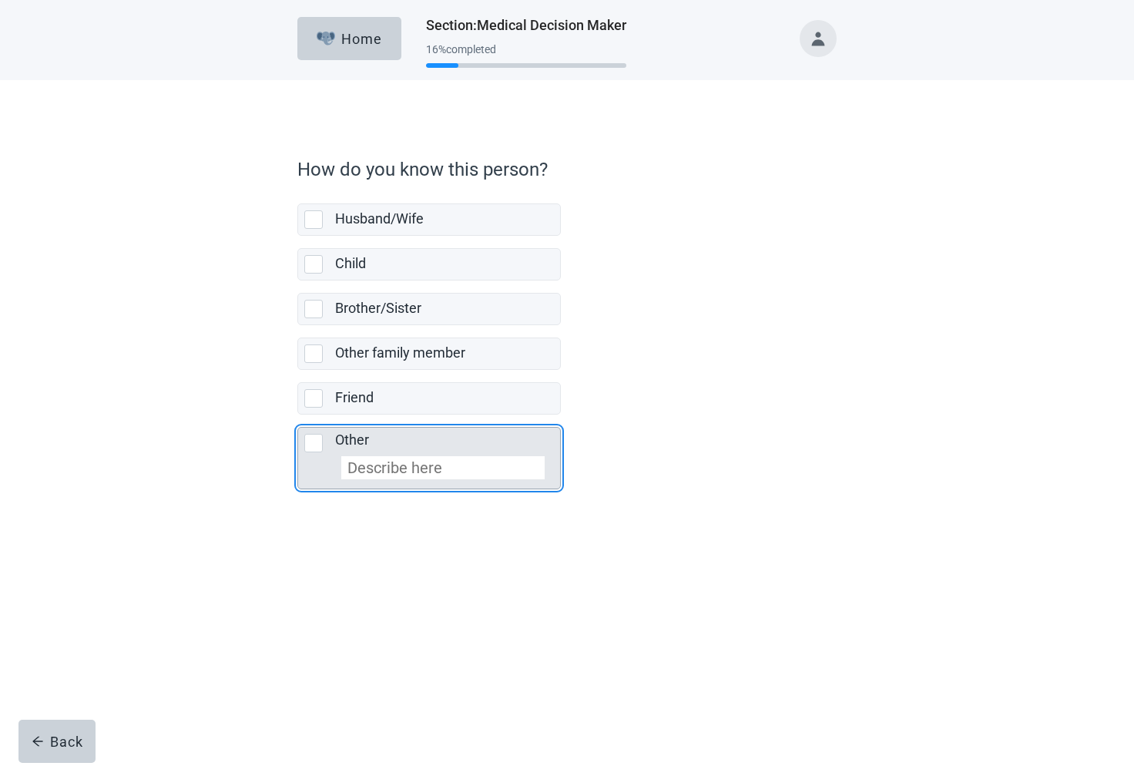
click at [312, 449] on div "Other, checkbox, not selected" at bounding box center [313, 443] width 18 height 18
click at [298, 415] on input "Other" at bounding box center [297, 415] width 1 height 1
checkbox input "true"
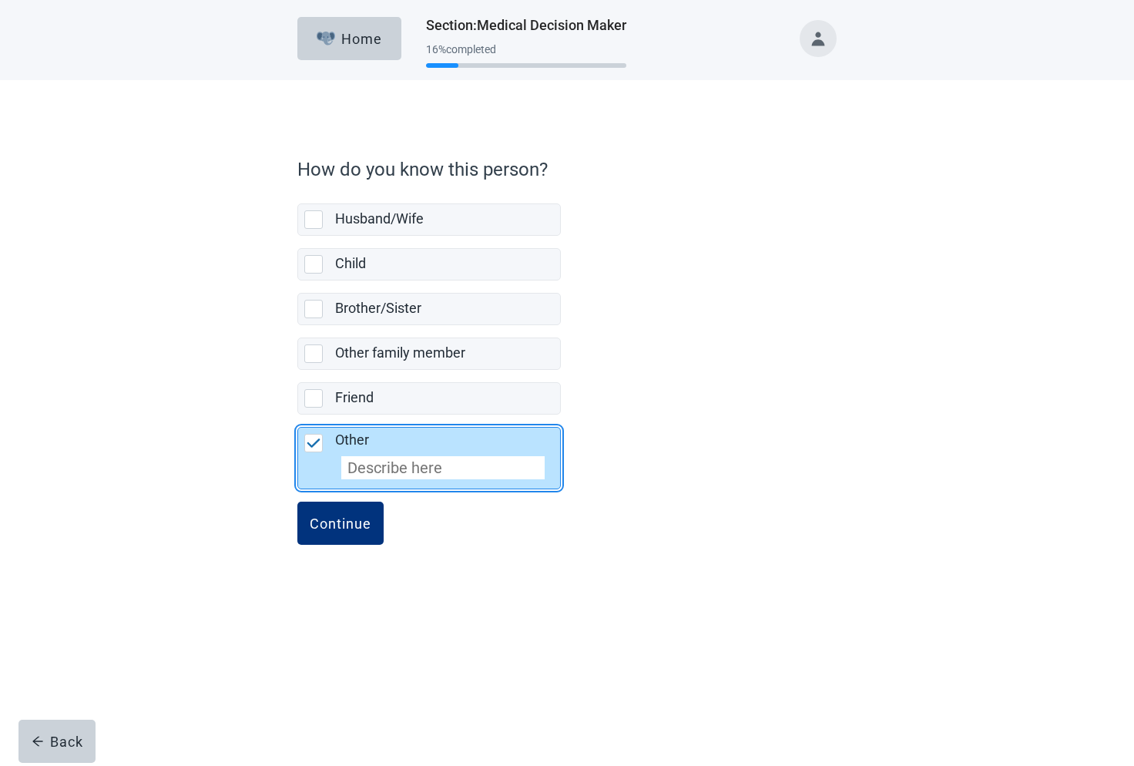
click at [378, 466] on input "Other" at bounding box center [442, 467] width 203 height 23
type input "My son"
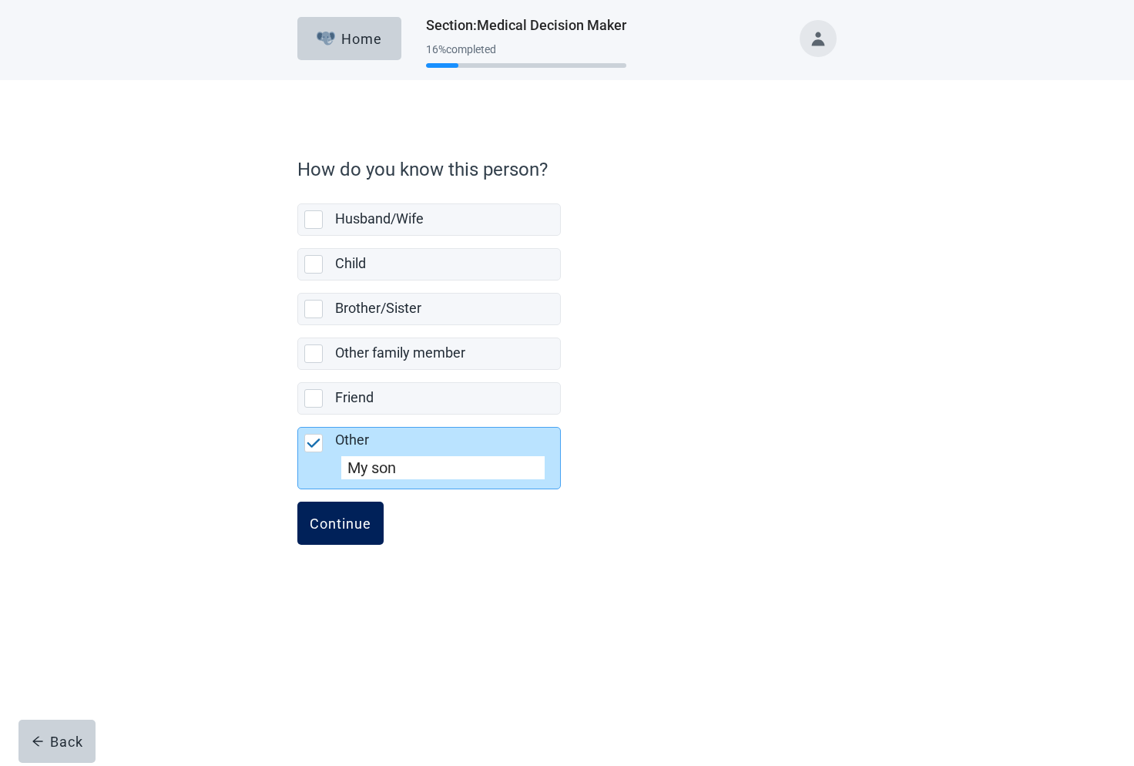
click at [350, 527] on div "Continue" at bounding box center [341, 523] width 62 height 15
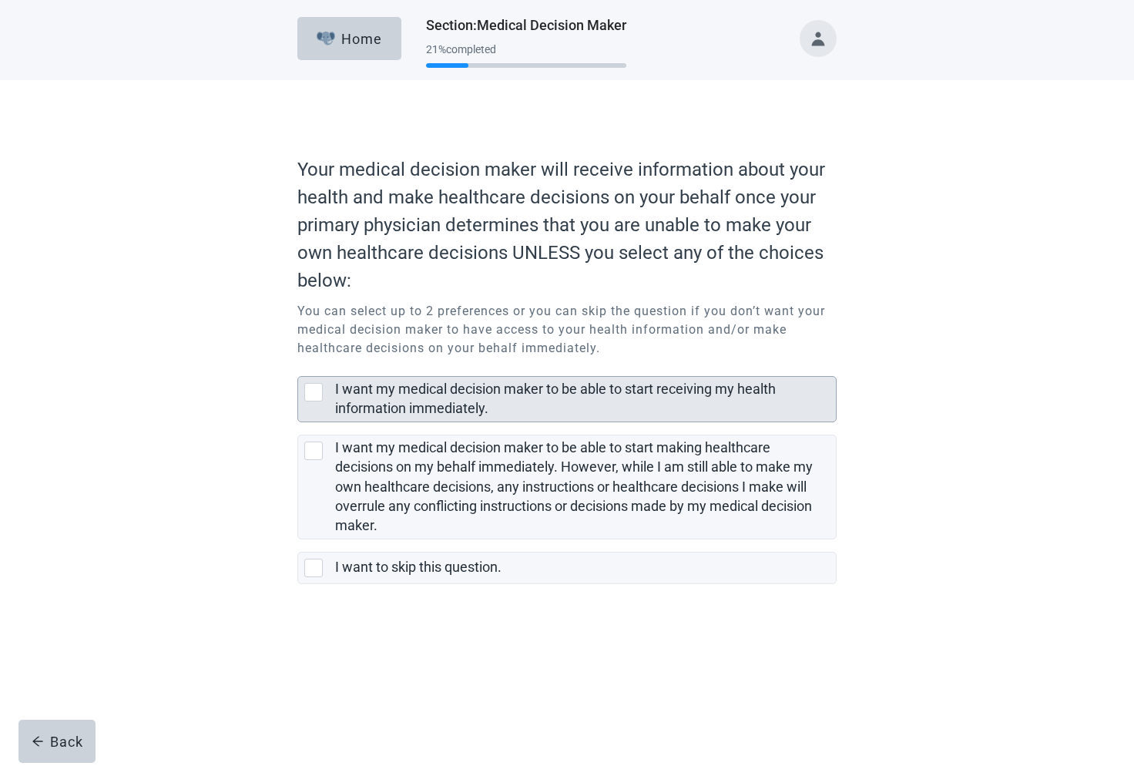
click at [316, 393] on div "I want my medical decision maker to be able to start receiving my health inform…" at bounding box center [313, 392] width 18 height 18
click at [298, 365] on input "I want my medical decision maker to be able to start receiving my health inform…" at bounding box center [297, 364] width 1 height 1
checkbox input "true"
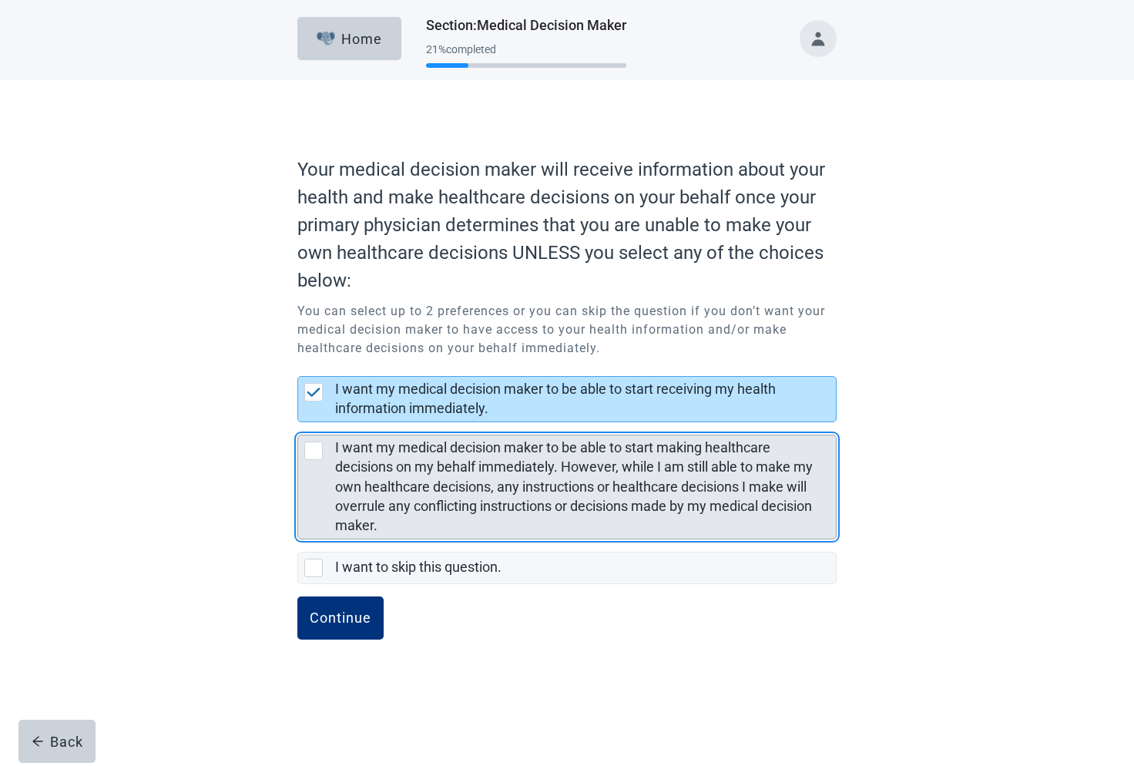
click at [311, 450] on div "I want my medical decision maker to be able to start making healthcare decision…" at bounding box center [313, 451] width 18 height 18
click at [298, 423] on input "I want my medical decision maker to be able to start making healthcare decision…" at bounding box center [297, 422] width 1 height 1
checkbox input "true"
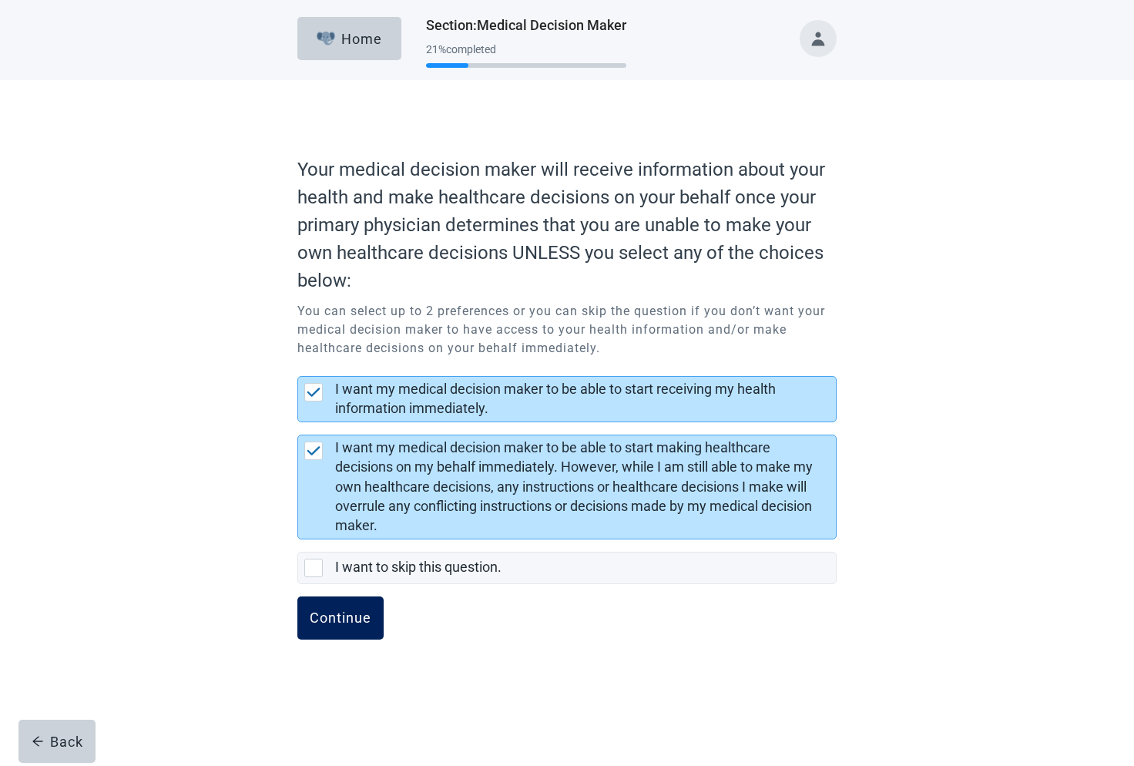
click at [346, 617] on div "Continue" at bounding box center [341, 617] width 62 height 15
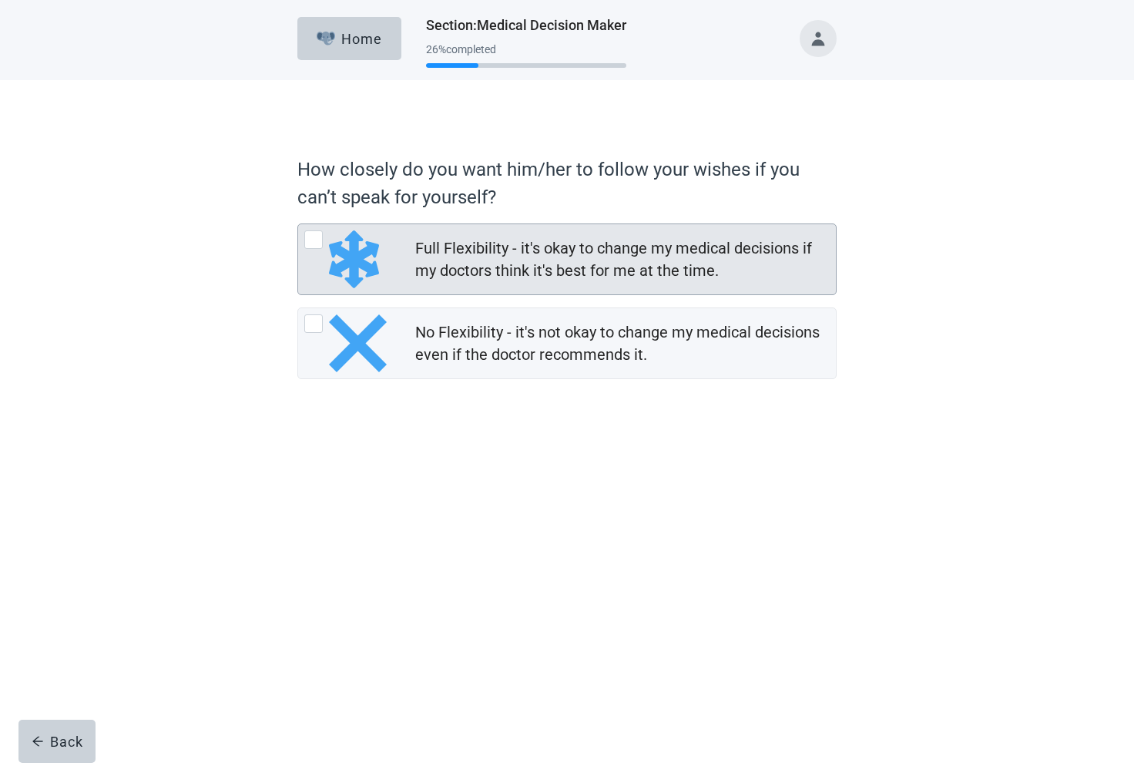
click at [312, 238] on div "Full Flexibility - it's okay to change my medical decisions if my doctors think…" at bounding box center [313, 239] width 18 height 18
click at [298, 224] on input "Full Flexibility - it's okay to change my medical decisions if my doctors think…" at bounding box center [297, 224] width 1 height 1
radio input "true"
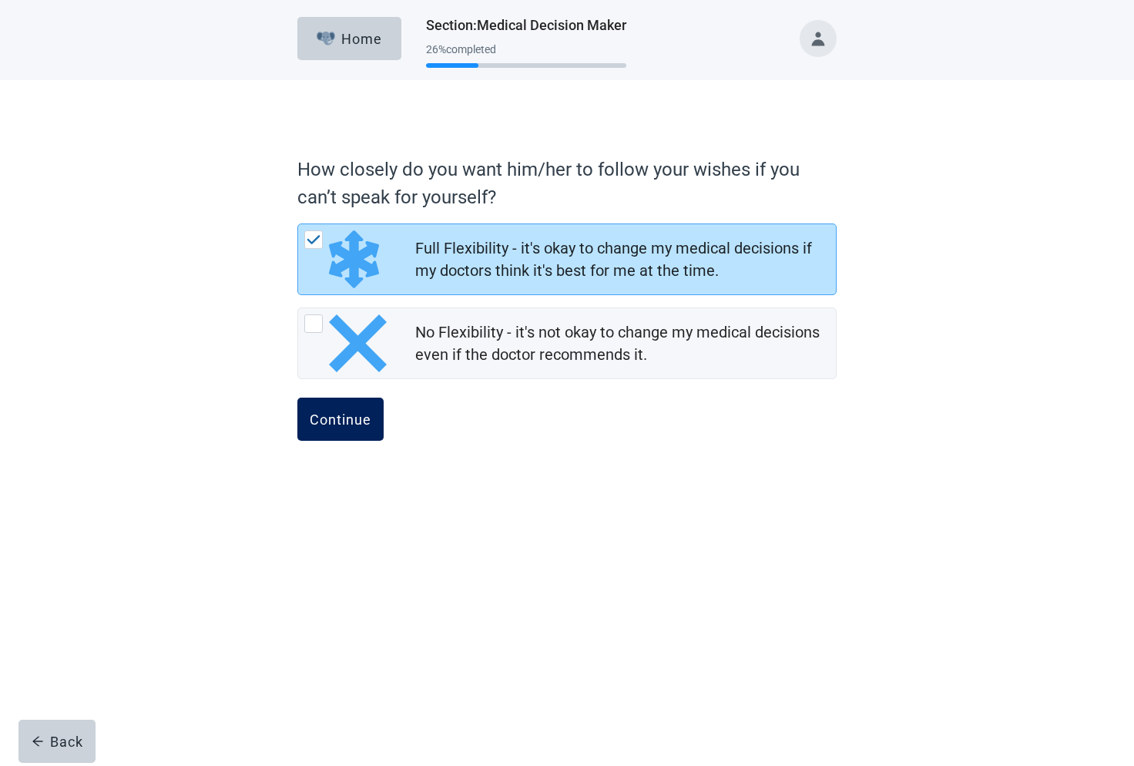
click at [348, 425] on div "Continue" at bounding box center [341, 419] width 62 height 15
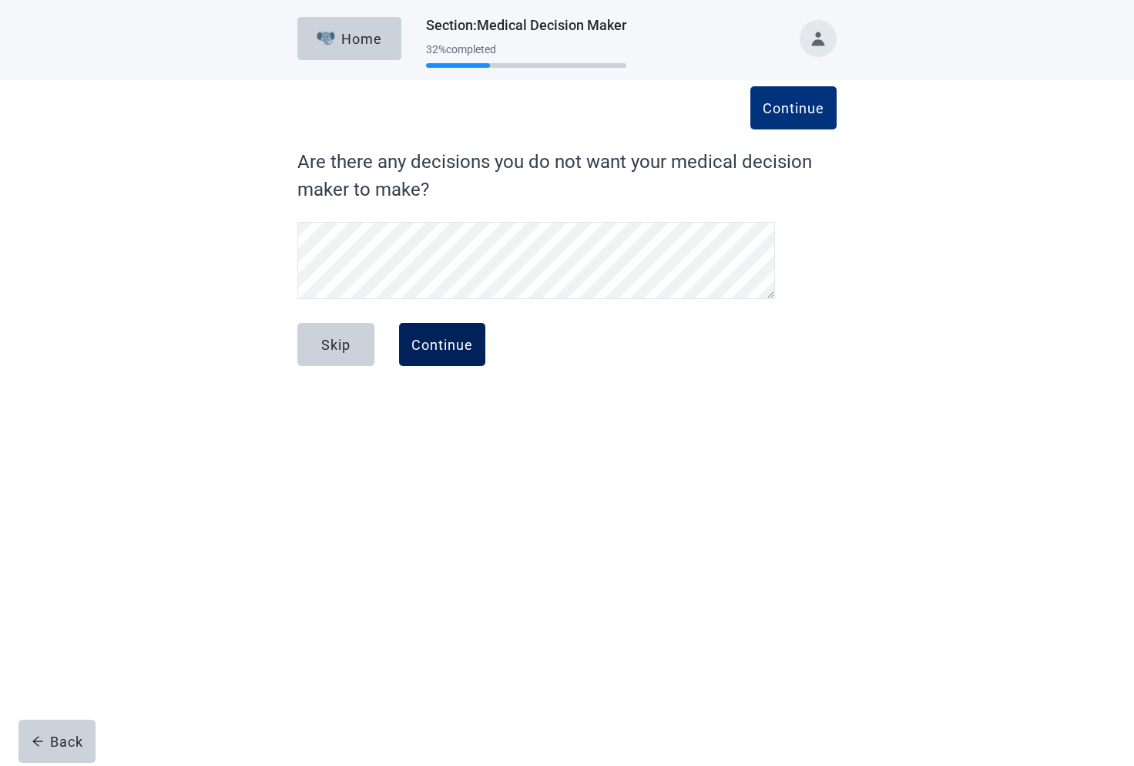
click at [452, 347] on div "Continue" at bounding box center [443, 344] width 62 height 15
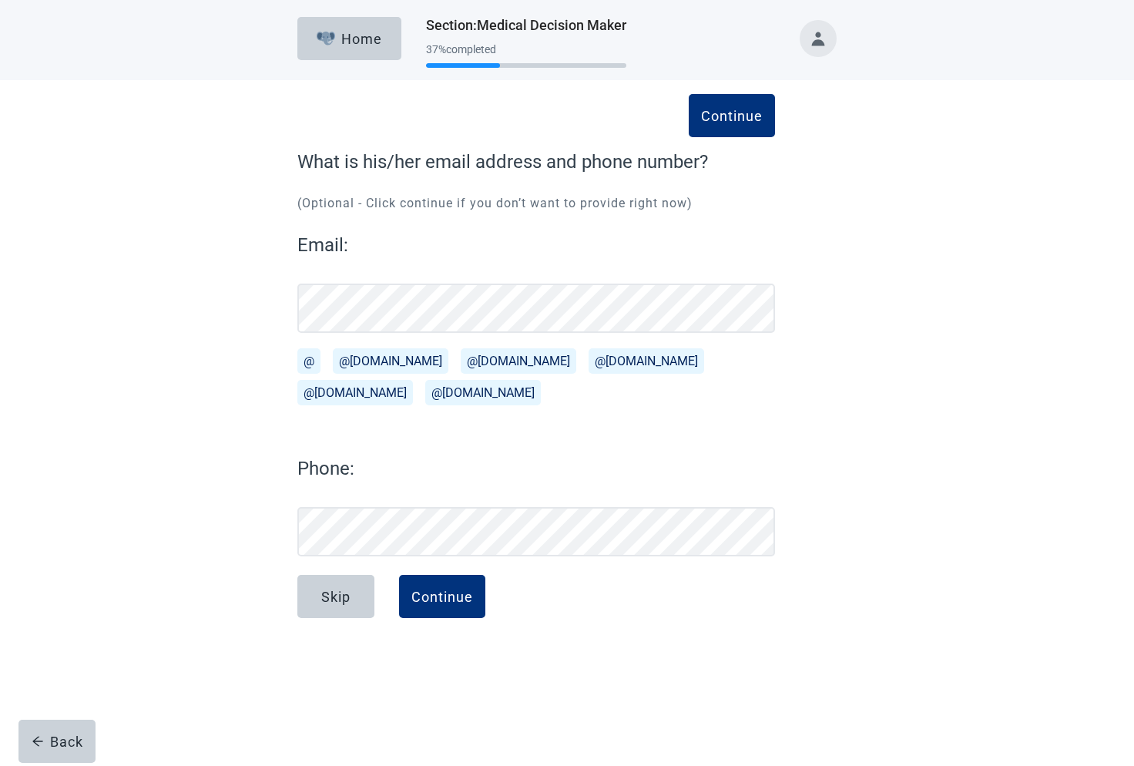
click at [822, 39] on button "Toggle account menu" at bounding box center [818, 38] width 37 height 37
click at [788, 210] on span "Logout" at bounding box center [787, 205] width 39 height 15
